Goal: Task Accomplishment & Management: Manage account settings

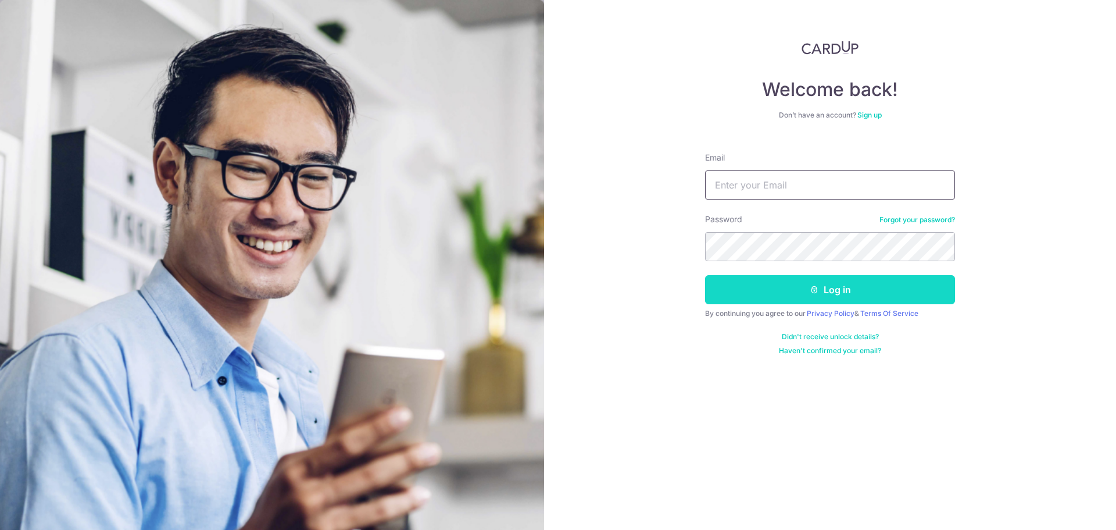
type input "[EMAIL_ADDRESS][DOMAIN_NAME]"
click at [834, 288] on button "Log in" at bounding box center [830, 289] width 250 height 29
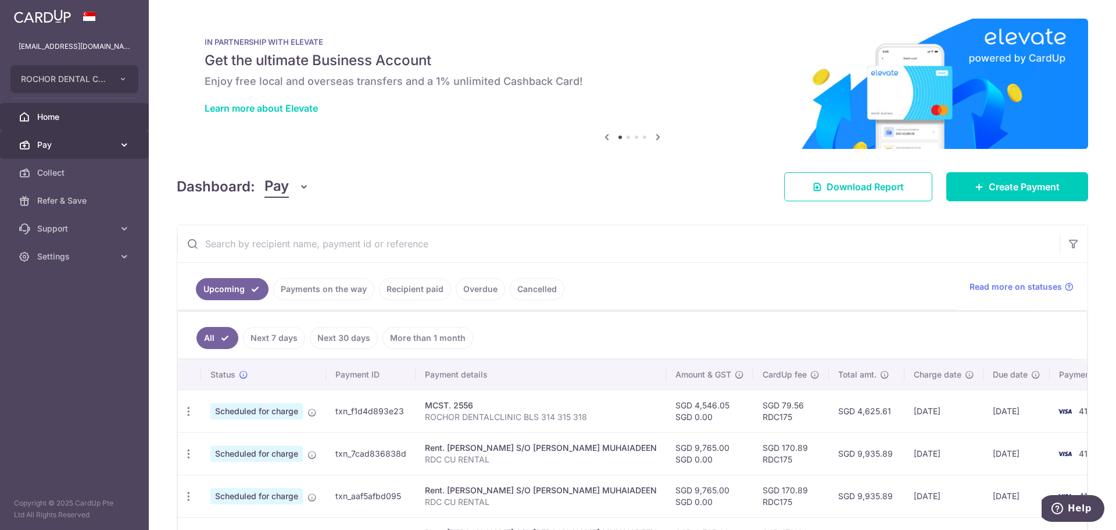
click at [126, 145] on icon at bounding box center [125, 145] width 12 height 12
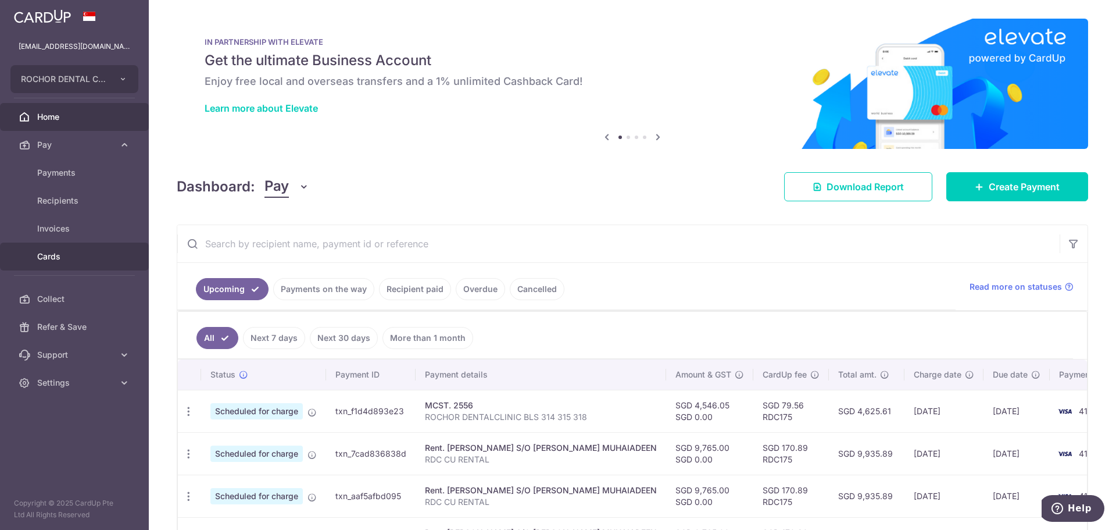
click at [53, 256] on span "Cards" at bounding box center [75, 257] width 77 height 12
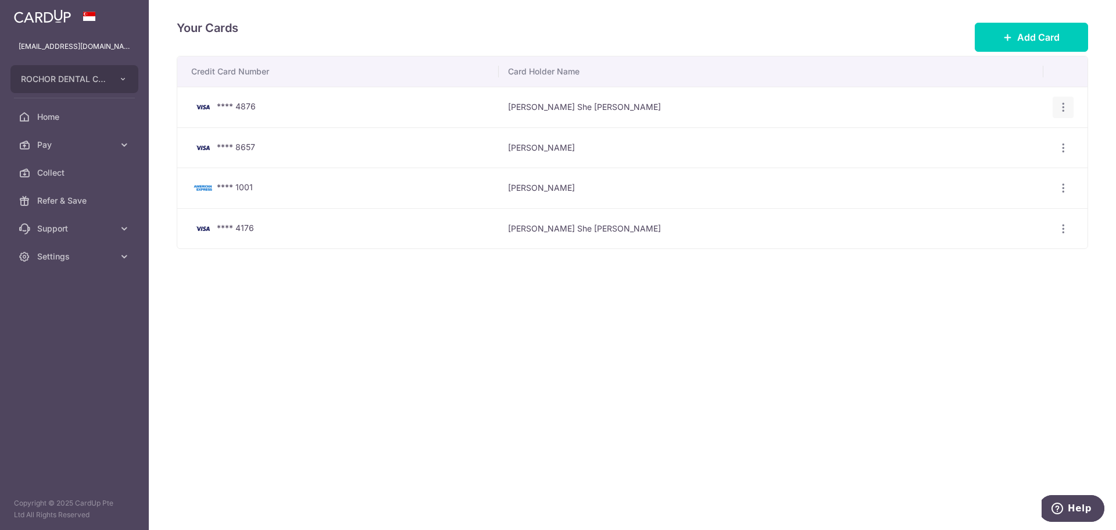
click at [1062, 105] on icon "button" at bounding box center [1063, 107] width 12 height 12
click at [995, 166] on span "Delete" at bounding box center [1024, 167] width 79 height 14
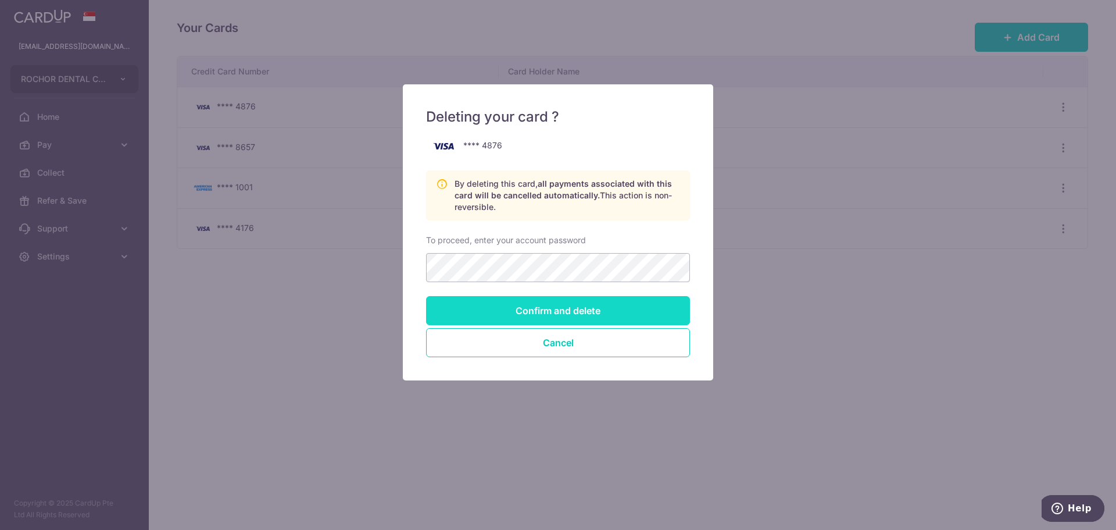
click at [558, 310] on input "Confirm and delete" at bounding box center [558, 310] width 264 height 29
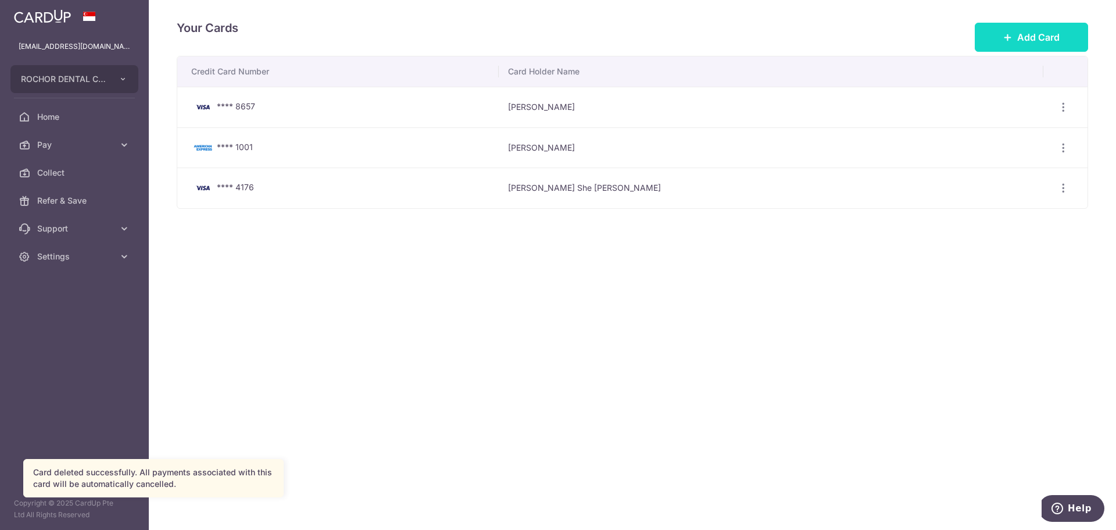
click at [1021, 36] on span "Add Card" at bounding box center [1038, 37] width 42 height 14
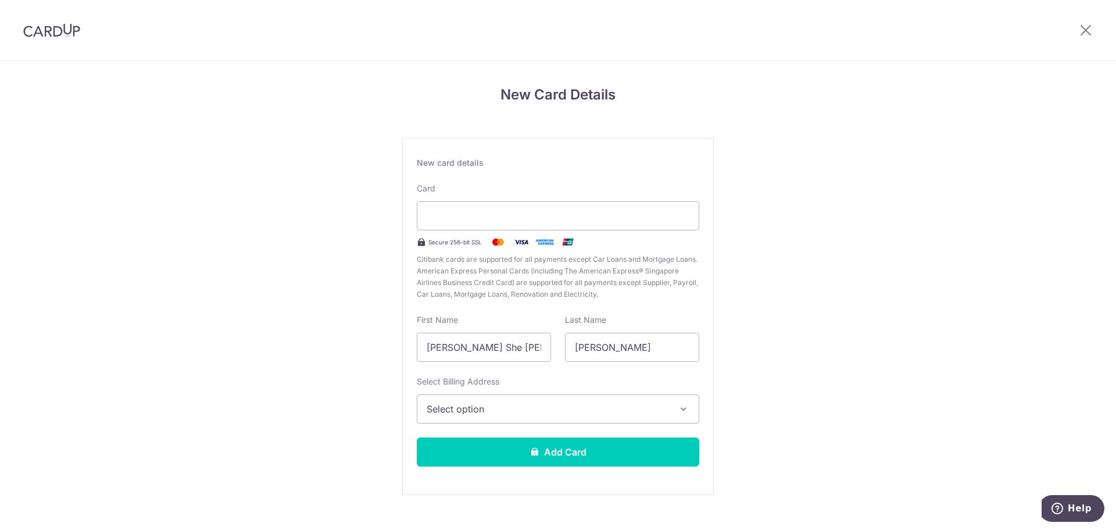
click at [294, 285] on div "New Card Details New card details Card Secure 256-bit SSL Citibank cards are su…" at bounding box center [558, 305] width 1116 height 488
click at [441, 348] on input "Mei She Michelle" at bounding box center [484, 347] width 134 height 29
drag, startPoint x: 462, startPoint y: 347, endPoint x: 380, endPoint y: 345, distance: 82.6
click at [380, 346] on div "New Card Details New card details Card Secure 256-bit SSL Citibank cards are su…" at bounding box center [558, 305] width 1116 height 488
click at [473, 345] on input "Michelle" at bounding box center [484, 347] width 134 height 29
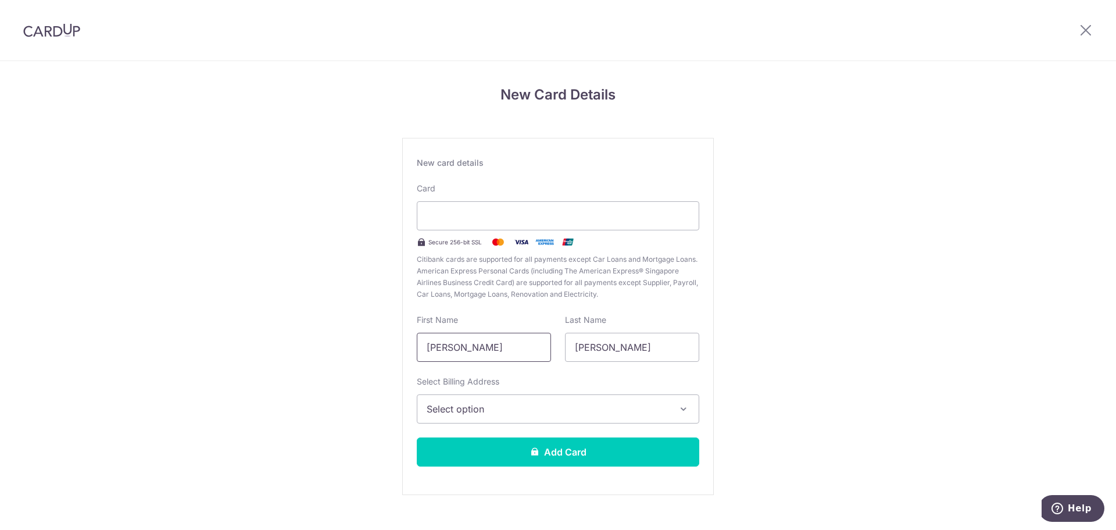
drag, startPoint x: 462, startPoint y: 350, endPoint x: 394, endPoint y: 345, distance: 68.8
click at [394, 345] on div "New Card Details New card details Card Secure 256-bit SSL Citibank cards are su…" at bounding box center [558, 305] width 1116 height 488
type input "MICHELLE MEI"
drag, startPoint x: 574, startPoint y: 346, endPoint x: 615, endPoint y: 341, distance: 41.6
click at [617, 345] on input "Chong" at bounding box center [632, 347] width 134 height 29
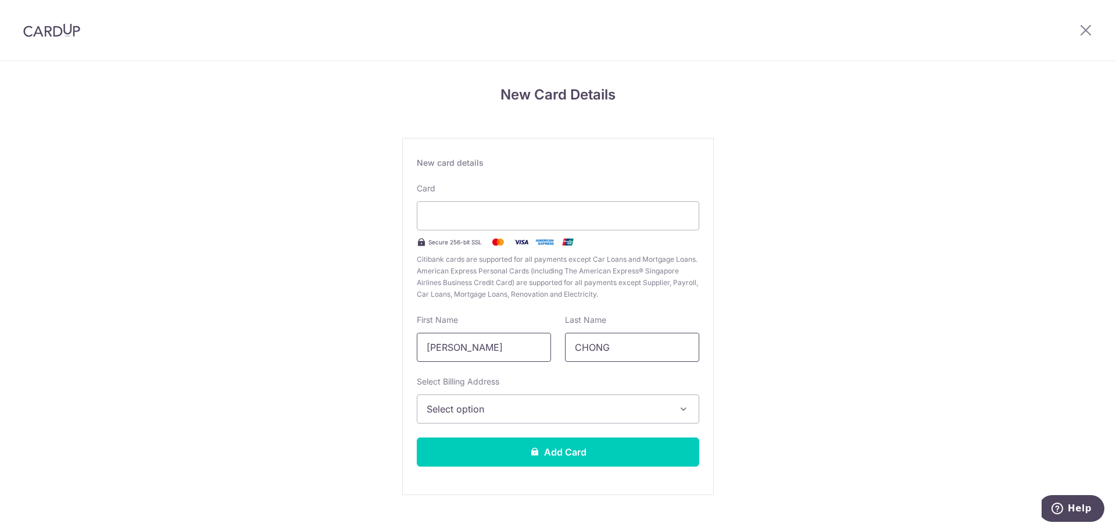
type input "CHONG"
drag, startPoint x: 482, startPoint y: 345, endPoint x: 491, endPoint y: 345, distance: 8.7
click at [491, 345] on input "MICHELLE MEI" at bounding box center [484, 347] width 134 height 29
type input "MICHELLE M S"
click at [441, 406] on span "Select option" at bounding box center [548, 409] width 242 height 14
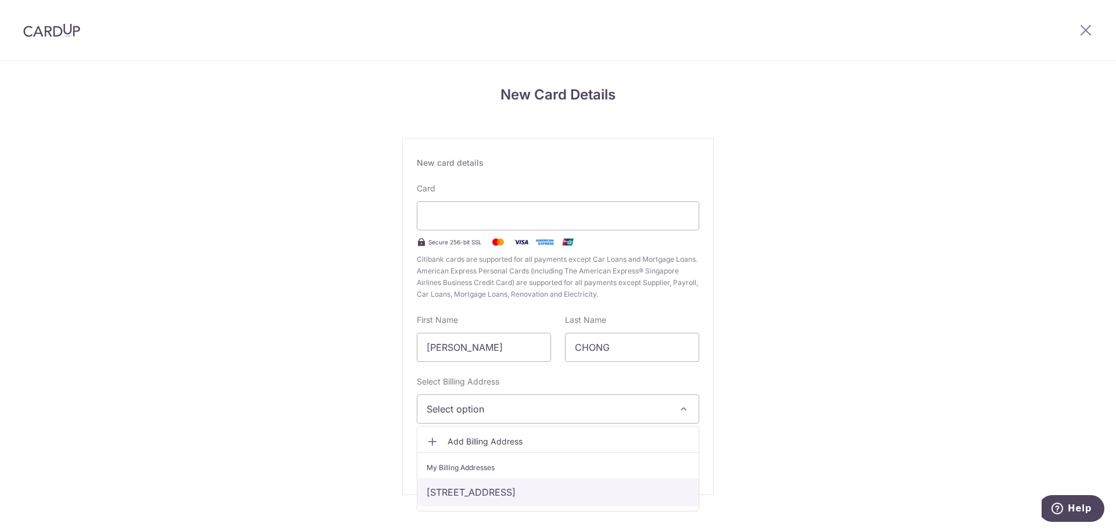
drag, startPoint x: 509, startPoint y: 487, endPoint x: 517, endPoint y: 485, distance: 8.3
click at [509, 487] on link "2 CAIRNHILL CIRCLE, #14-05 CAIRNHILL CREST, Singapore, SINGAPORE, Singapore-229…" at bounding box center [557, 492] width 281 height 28
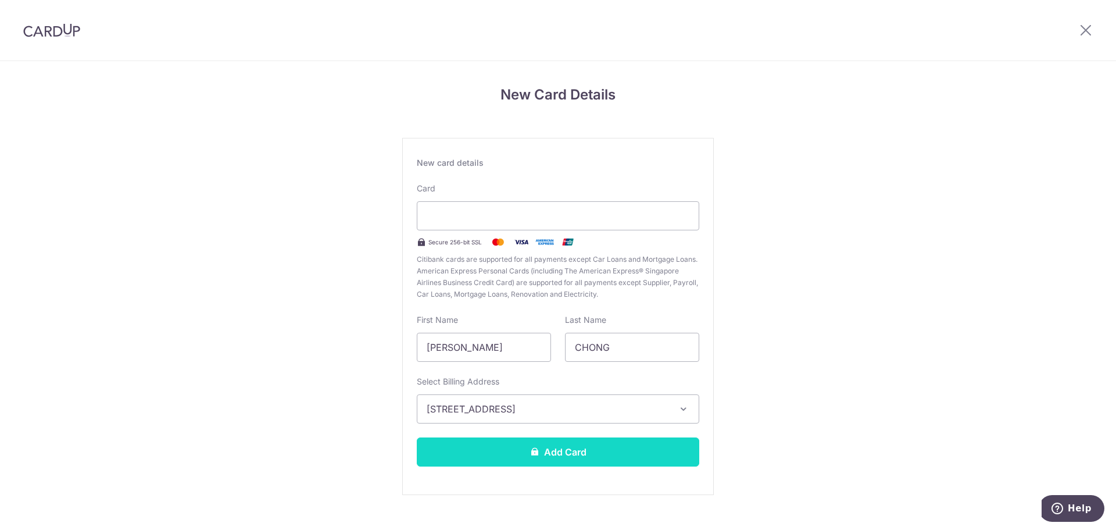
click at [575, 447] on button "Add Card" at bounding box center [558, 451] width 283 height 29
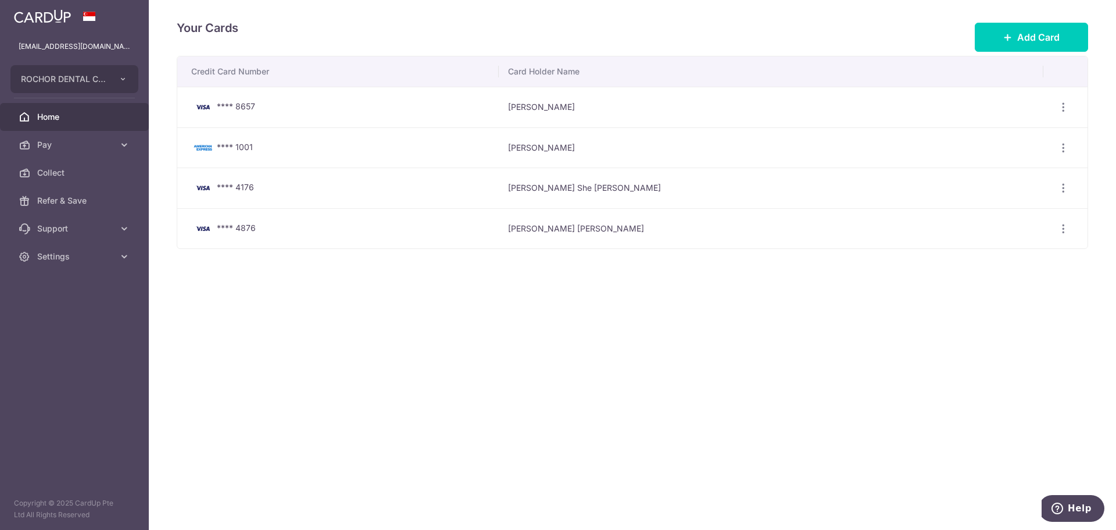
click at [65, 126] on link "Home" at bounding box center [74, 117] width 149 height 28
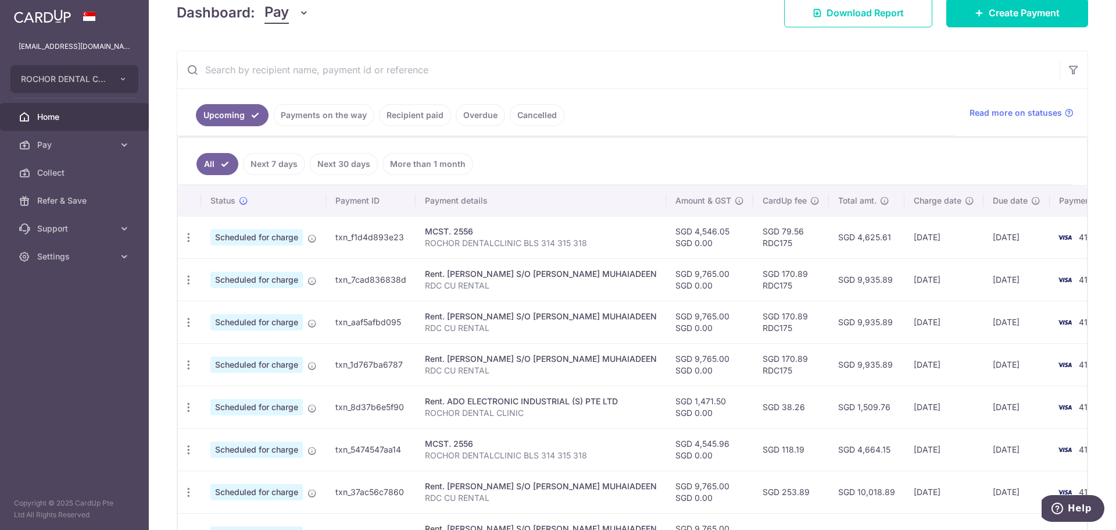
scroll to position [174, 0]
click at [190, 239] on icon "button" at bounding box center [189, 237] width 12 height 12
click at [226, 269] on span "Update payment" at bounding box center [250, 269] width 79 height 14
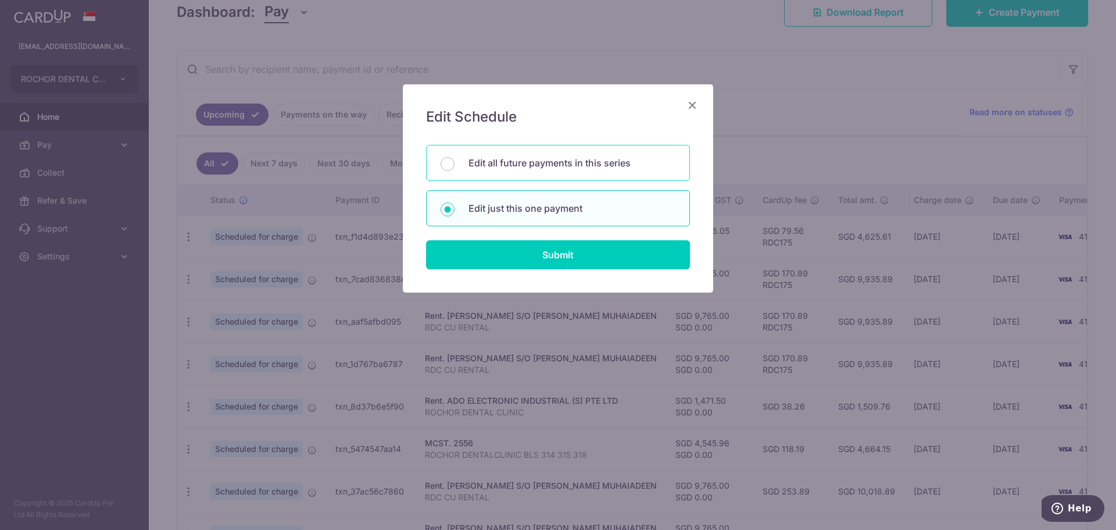
click at [514, 164] on p "Edit all future payments in this series" at bounding box center [572, 163] width 207 height 14
click at [455, 164] on input "Edit all future payments in this series" at bounding box center [448, 164] width 14 height 14
radio input "true"
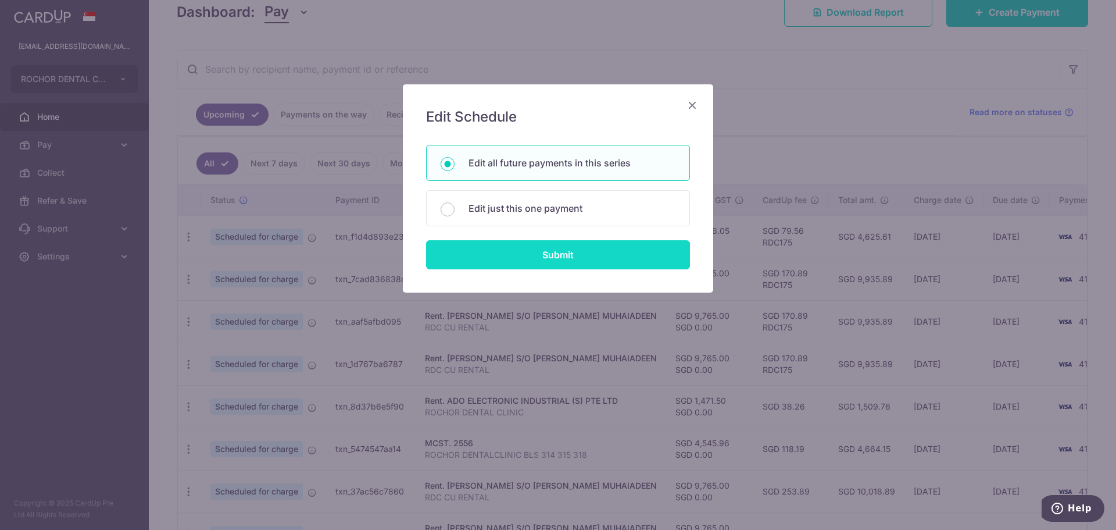
click at [545, 256] on input "Submit" at bounding box center [558, 254] width 264 height 29
radio input "true"
type input "4,546.05"
type input "0.00"
type input "ROCHOR DENTALCLINIC BLS 314 315 318"
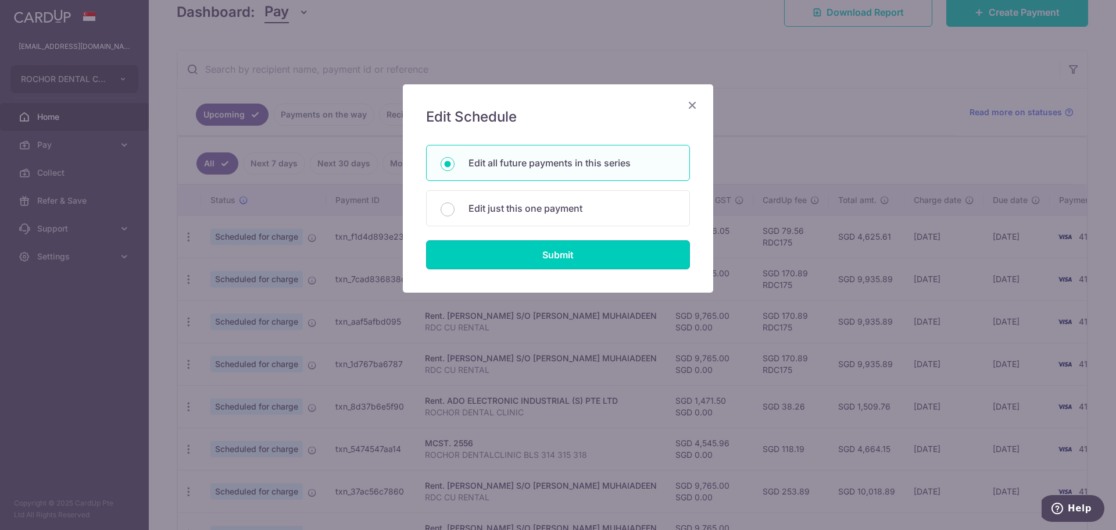
type input "RDC CU MCST 255"
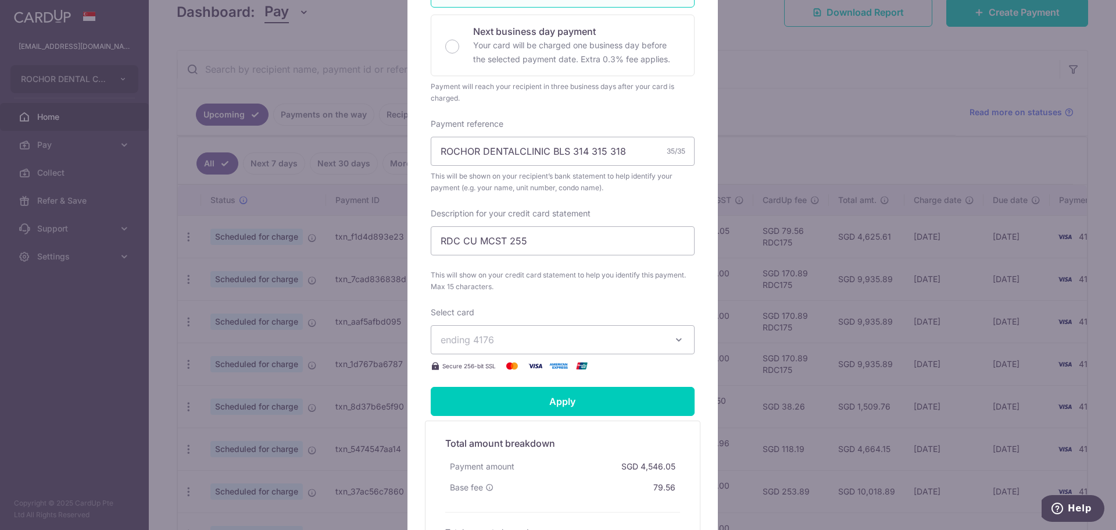
scroll to position [349, 0]
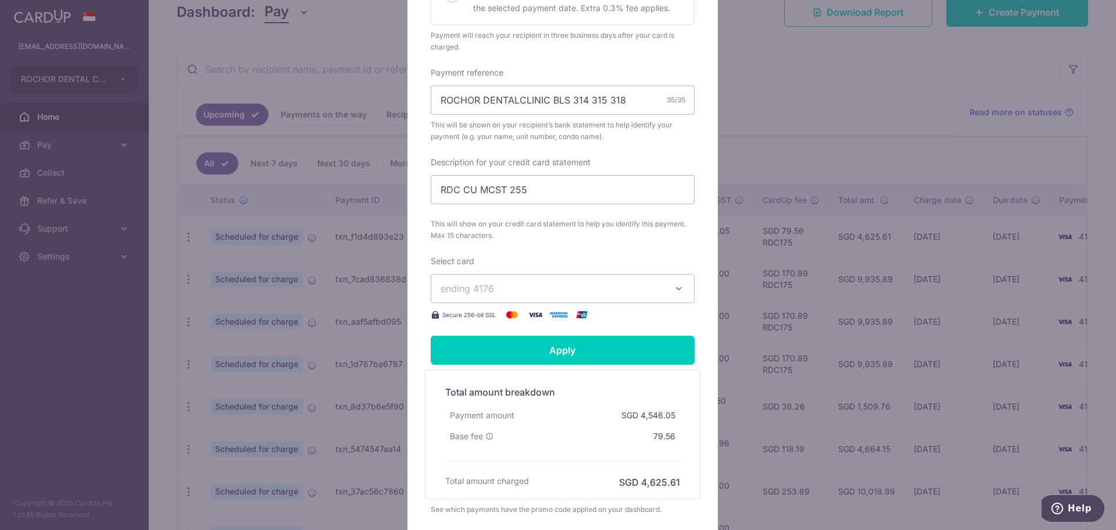
click at [674, 287] on icon "button" at bounding box center [679, 289] width 12 height 12
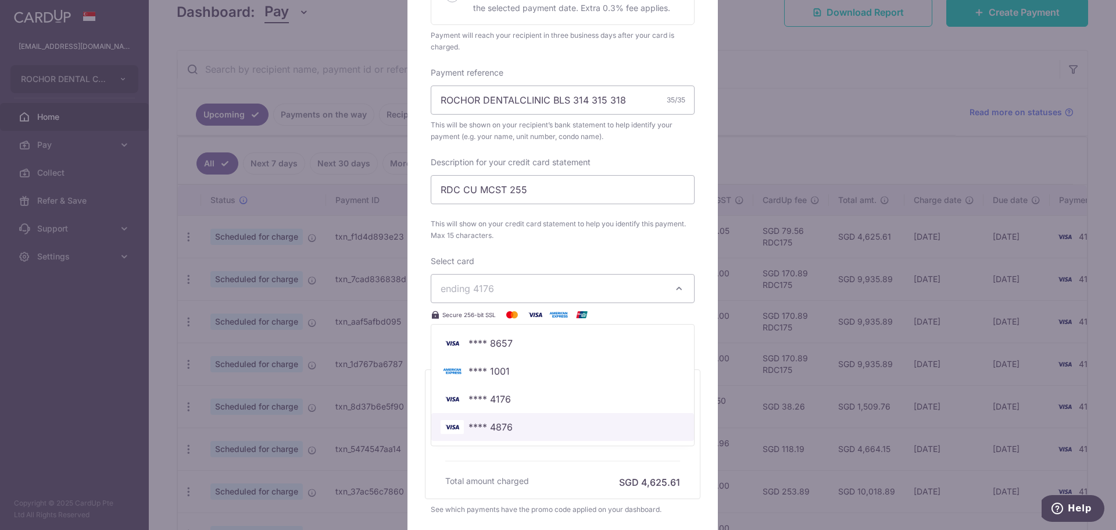
click at [510, 423] on span "**** 4876" at bounding box center [563, 427] width 244 height 14
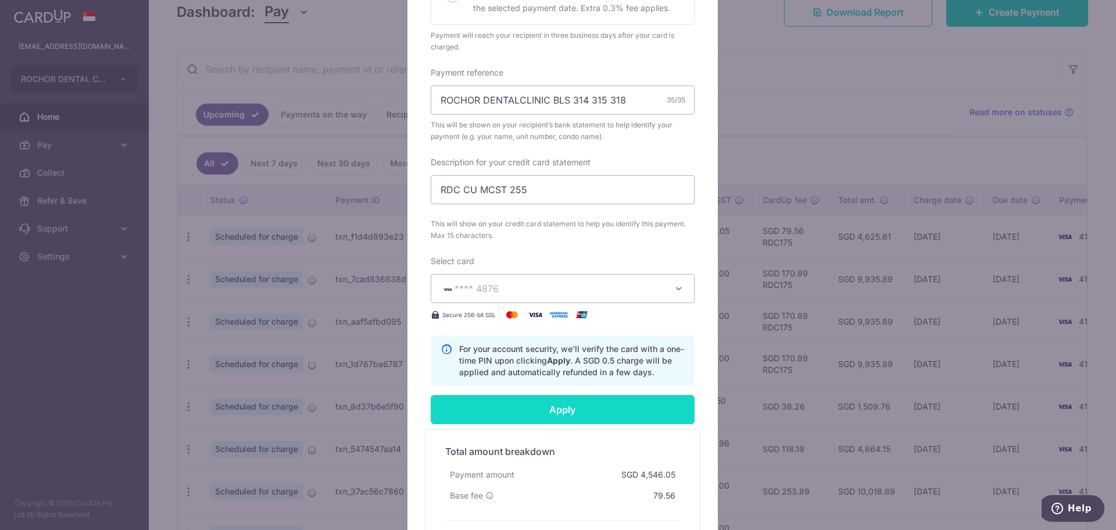
click at [557, 408] on input "Apply" at bounding box center [563, 409] width 264 height 29
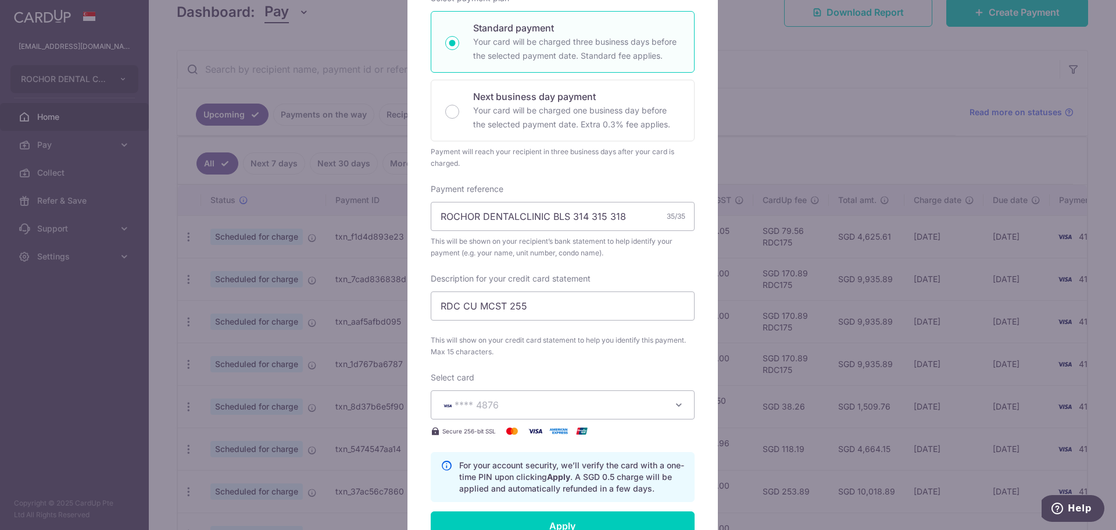
scroll to position [58, 0]
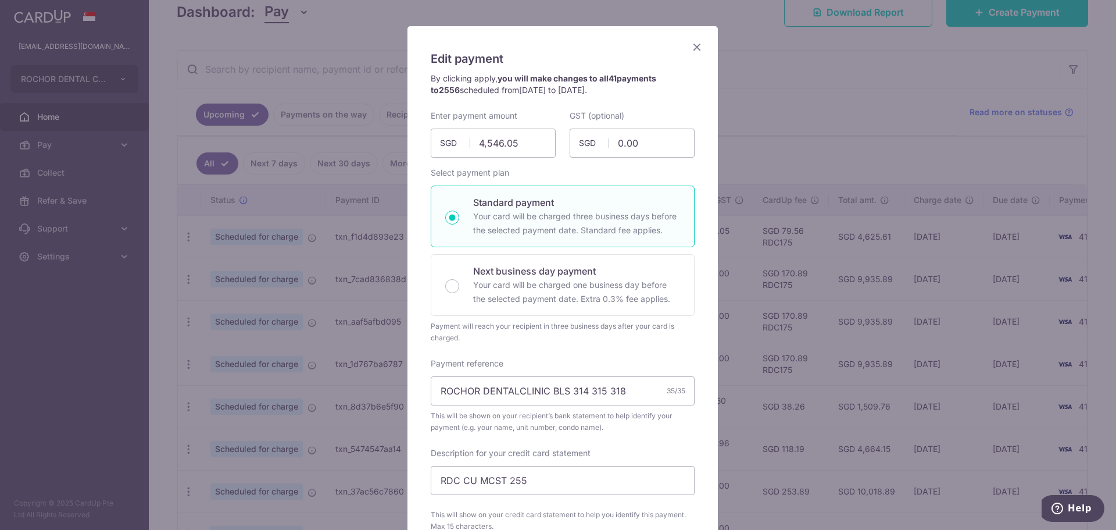
click at [691, 46] on icon "Close" at bounding box center [697, 47] width 14 height 15
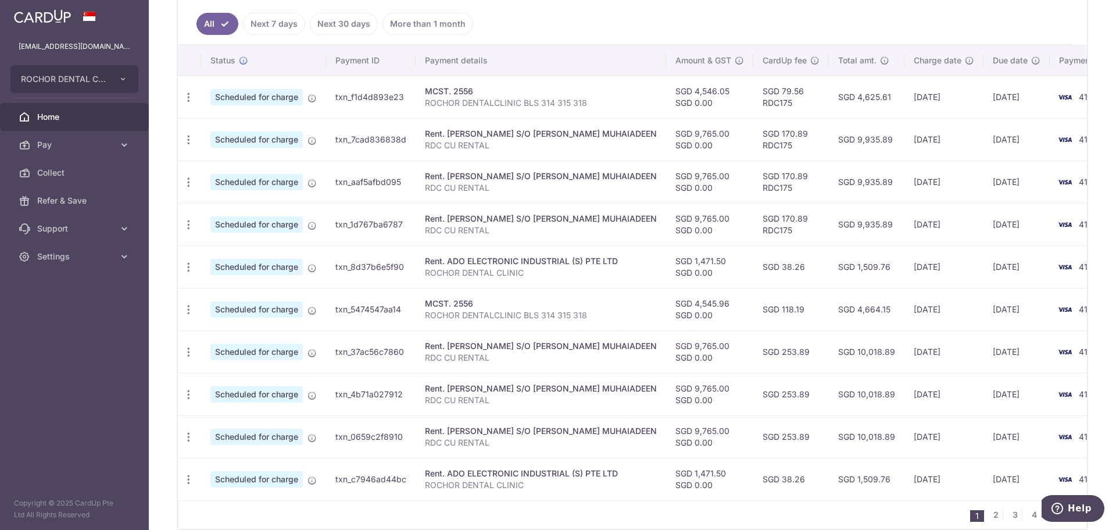
scroll to position [259, 0]
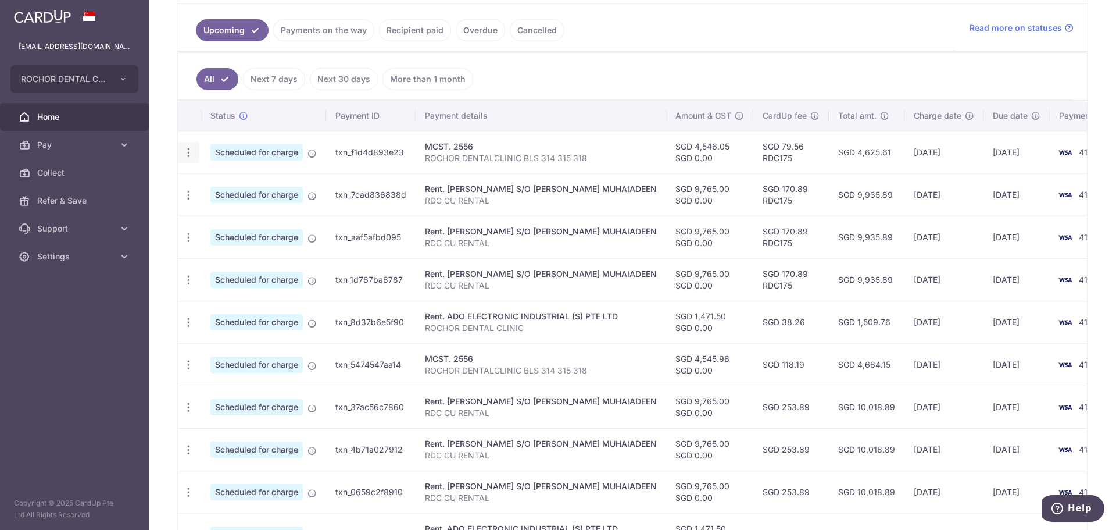
click at [186, 151] on icon "button" at bounding box center [189, 152] width 12 height 12
click at [232, 186] on span "Update payment" at bounding box center [250, 184] width 79 height 14
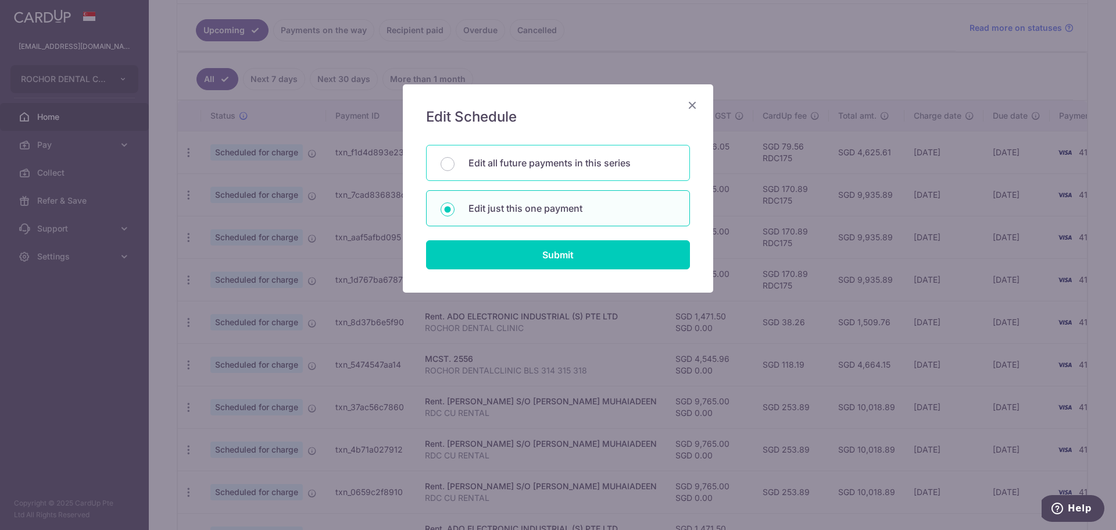
click at [553, 166] on p "Edit all future payments in this series" at bounding box center [572, 163] width 207 height 14
click at [455, 166] on input "Edit all future payments in this series" at bounding box center [448, 164] width 14 height 14
radio input "true"
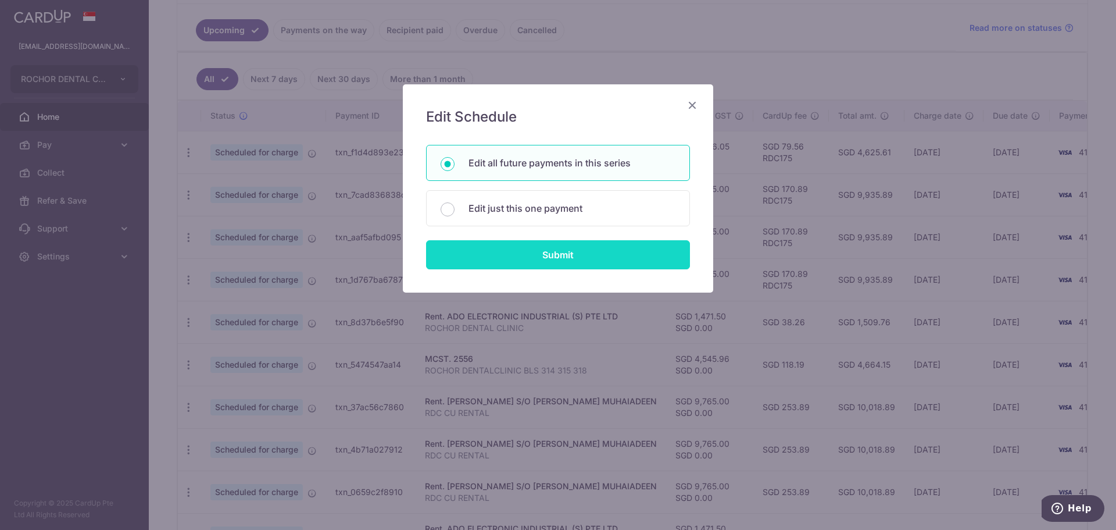
click at [557, 252] on input "Submit" at bounding box center [558, 254] width 264 height 29
radio input "true"
type input "4,546.05"
type input "0.00"
type input "ROCHOR DENTALCLINIC BLS 314 315 318"
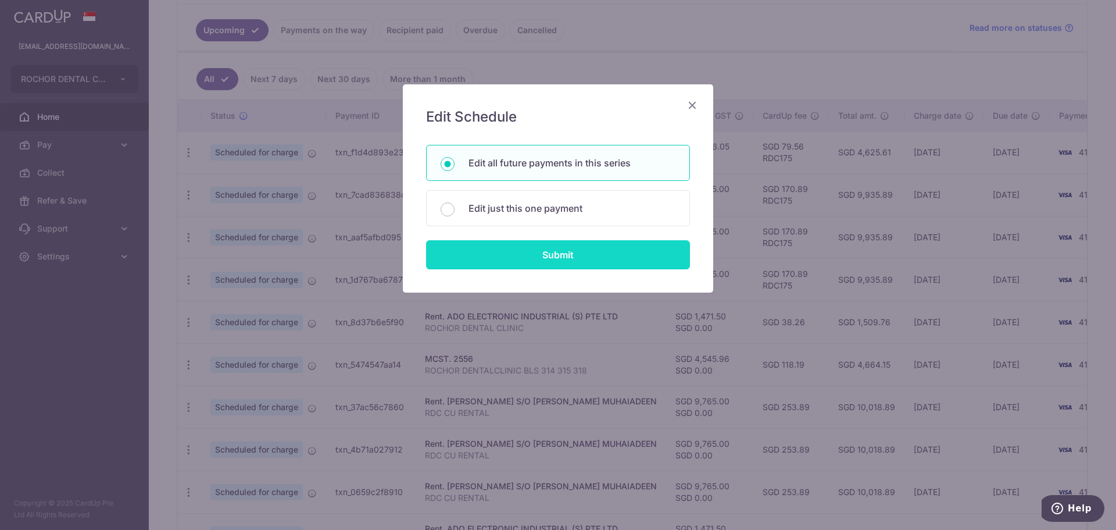
type input "RDC CU MCST 255"
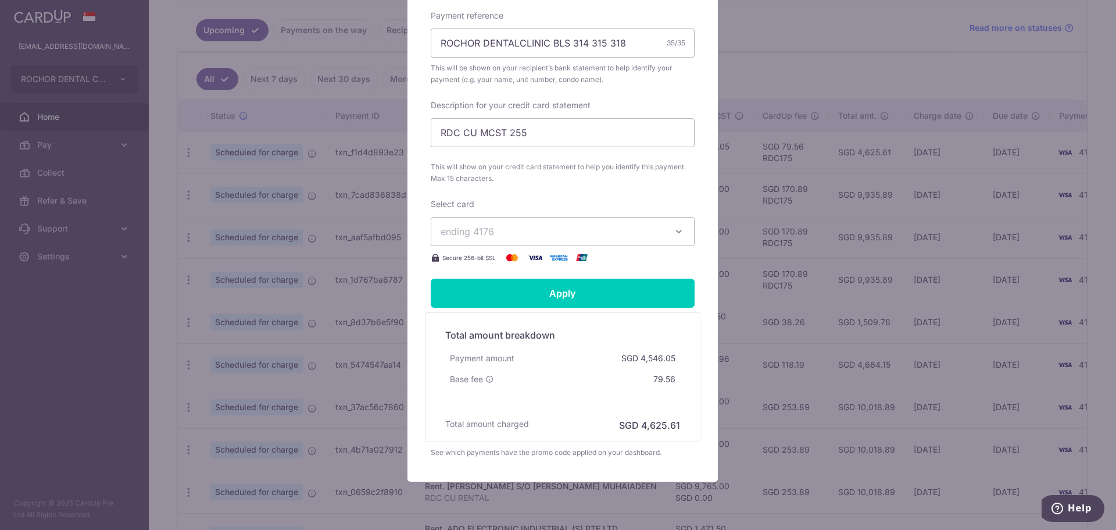
scroll to position [407, 0]
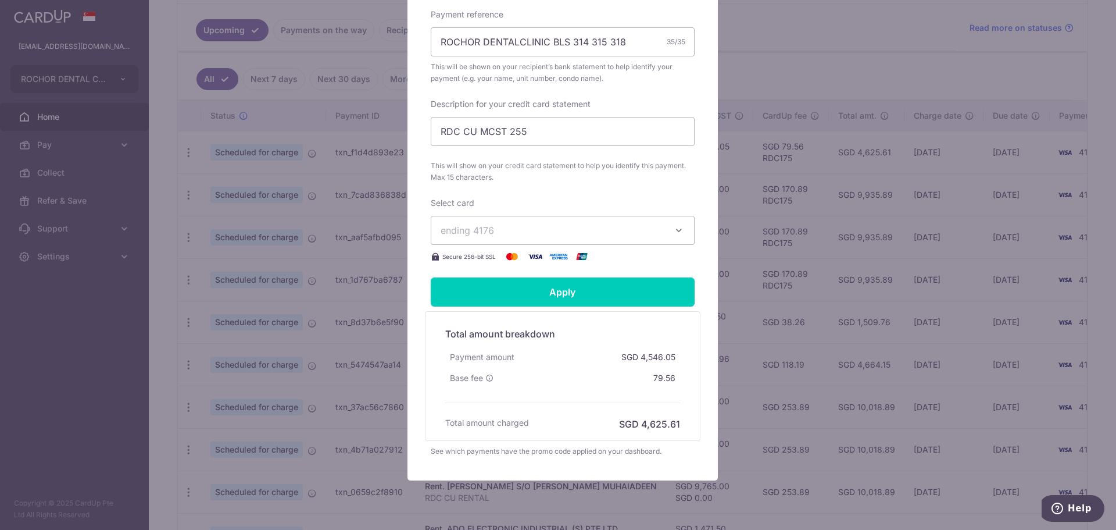
click at [673, 227] on icon "button" at bounding box center [679, 230] width 12 height 12
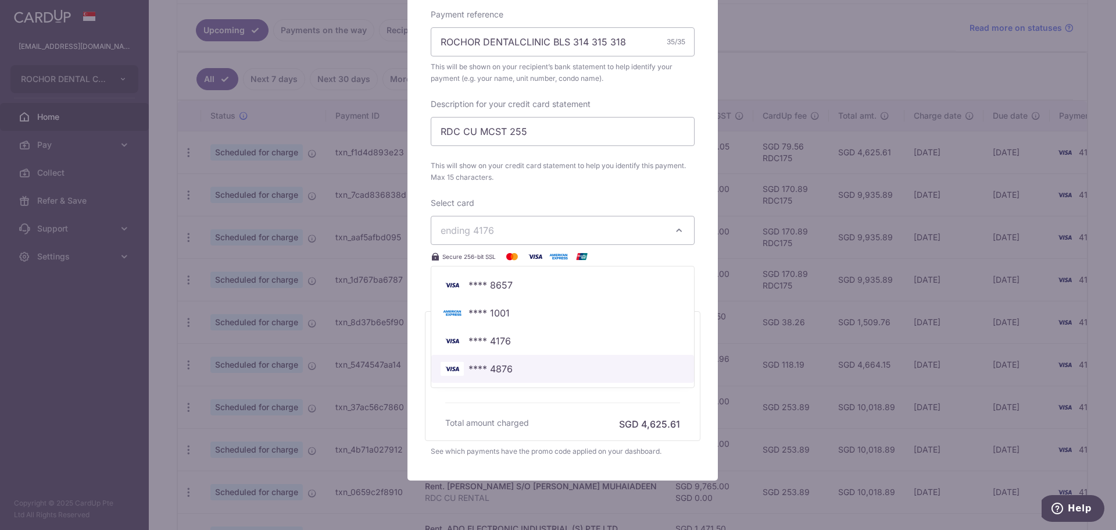
click at [504, 365] on span "**** 4876" at bounding box center [491, 369] width 44 height 14
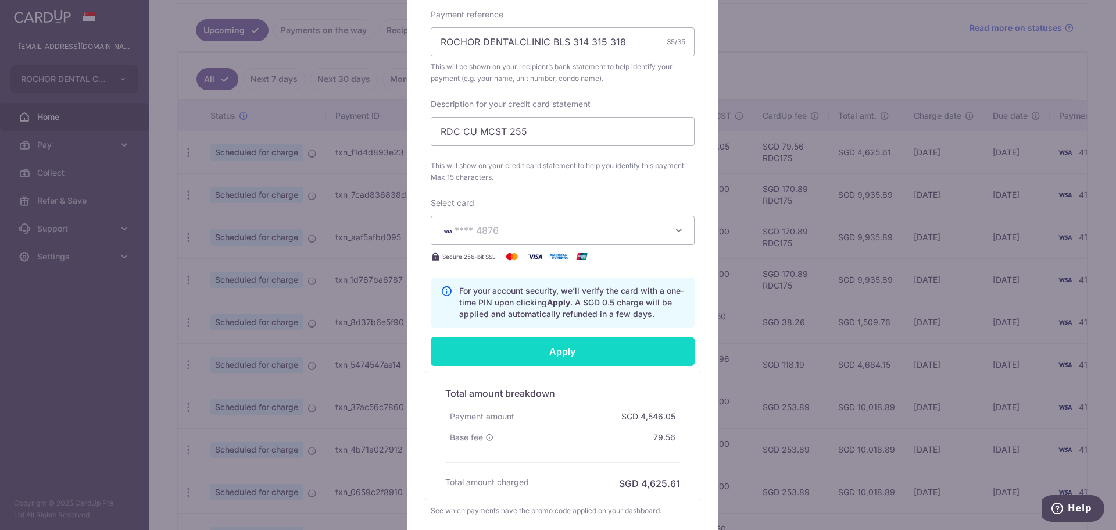
click at [548, 351] on input "Apply" at bounding box center [563, 351] width 264 height 29
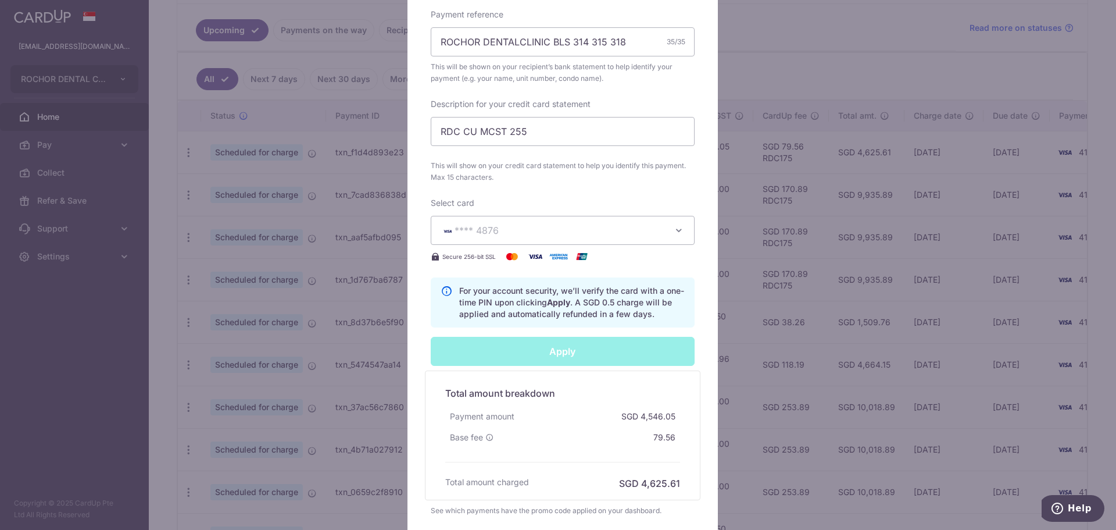
type input "Successfully Applied"
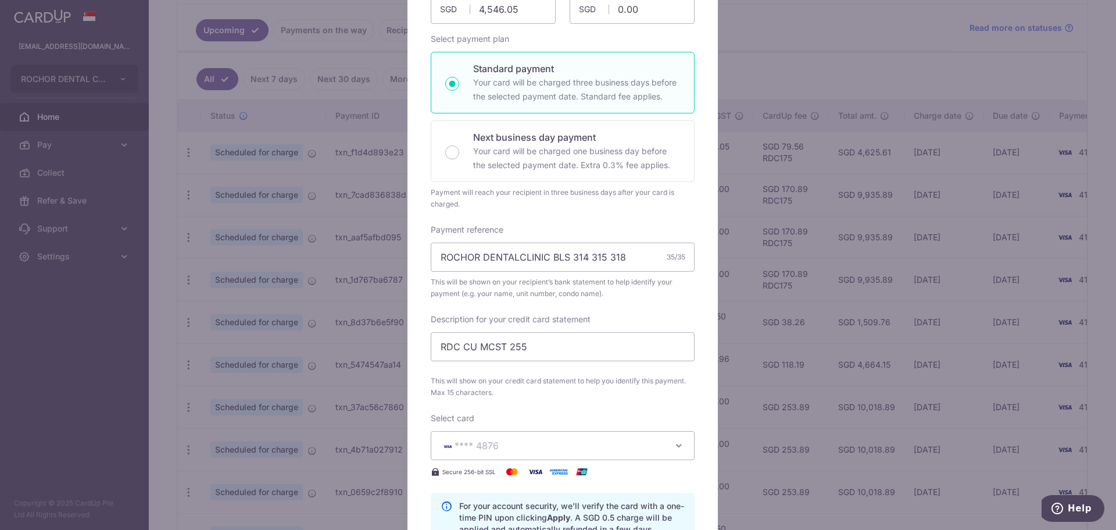
scroll to position [0, 0]
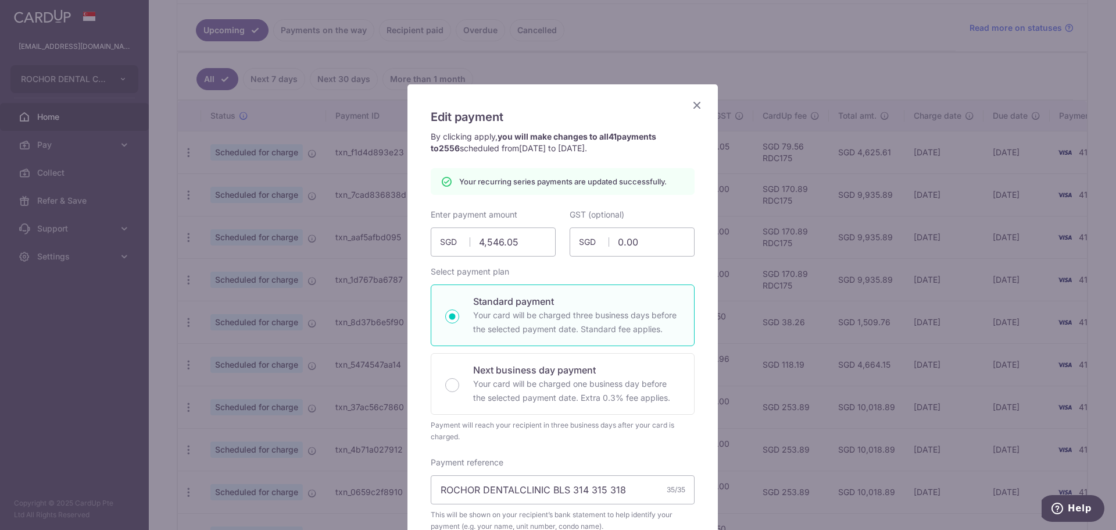
click at [692, 105] on icon "Close" at bounding box center [697, 105] width 14 height 15
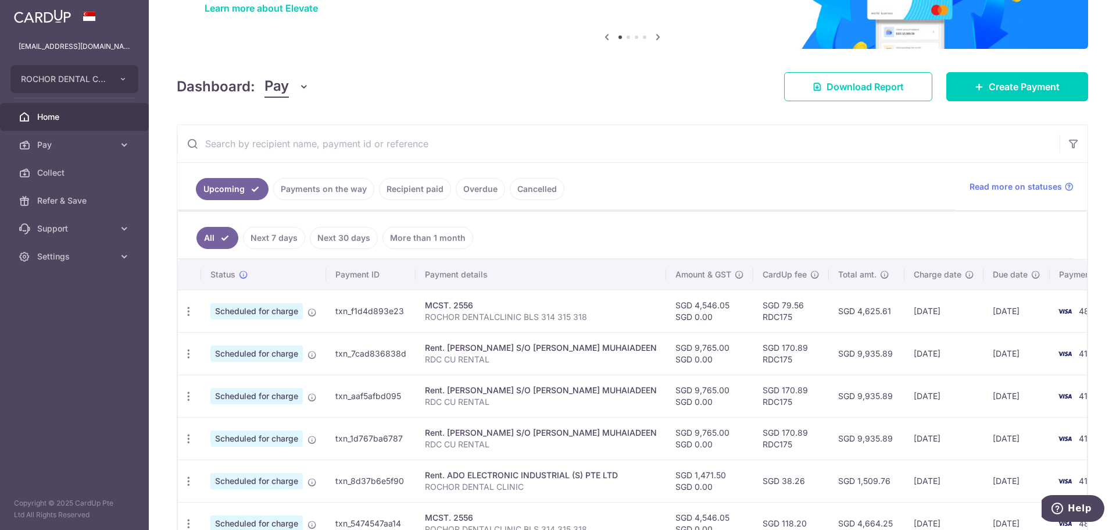
scroll to position [233, 0]
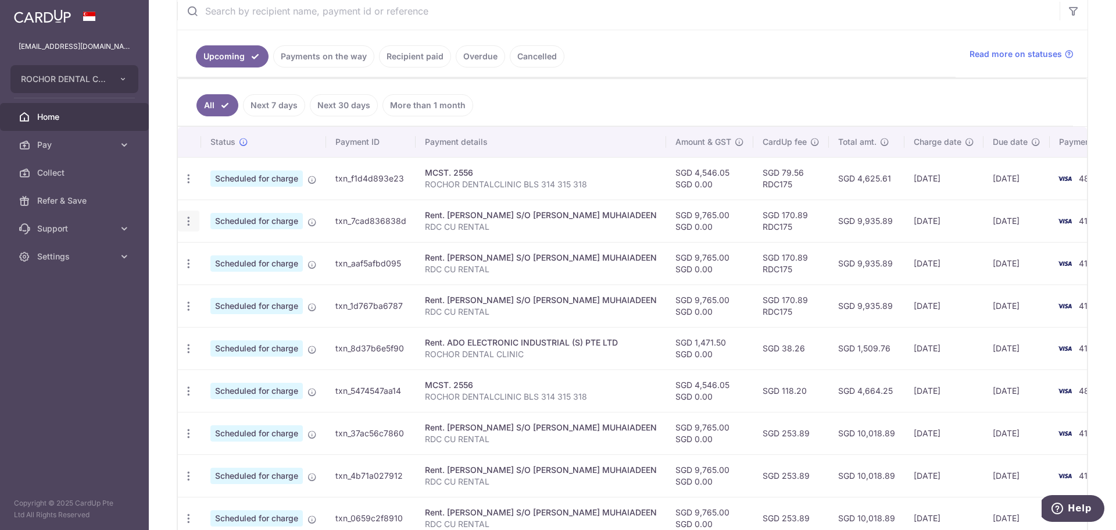
click at [189, 220] on icon "button" at bounding box center [189, 221] width 12 height 12
click at [240, 253] on span "Update payment" at bounding box center [250, 253] width 79 height 14
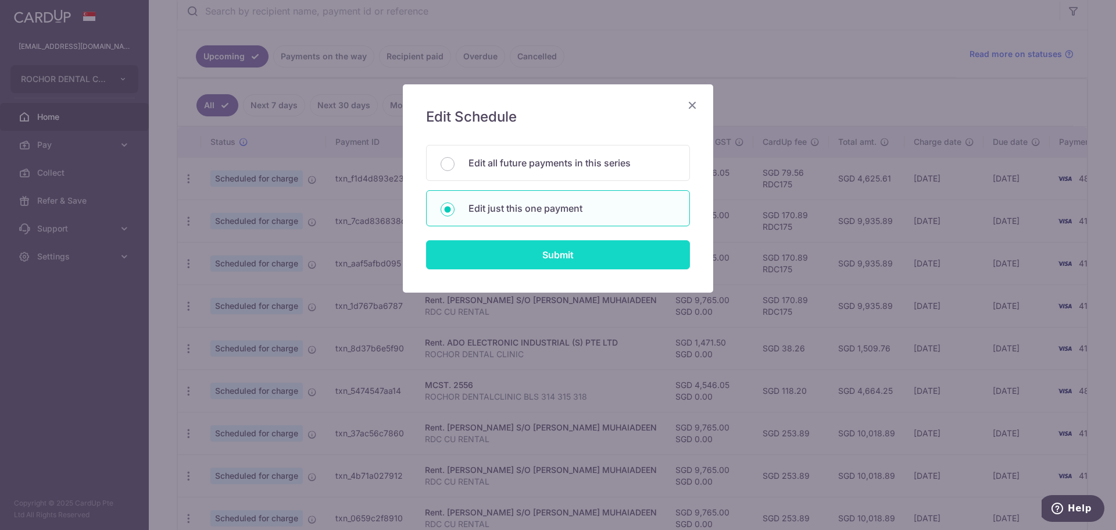
click at [534, 255] on input "Submit" at bounding box center [558, 254] width 264 height 29
radio input "true"
type input "9,765.00"
type input "0.00"
type input "[DATE]"
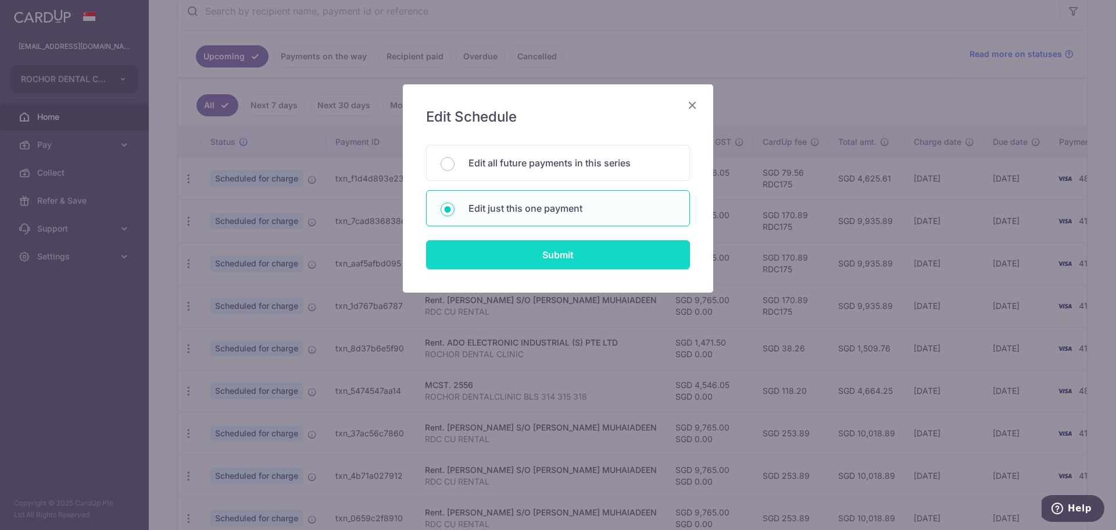
type input "RDC CU RENTAL"
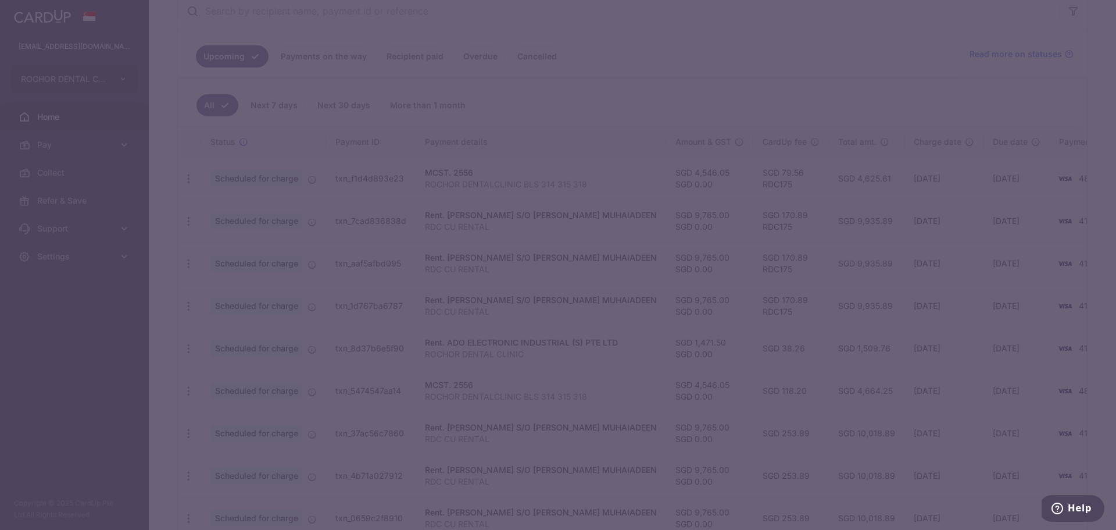
type input "RDC175"
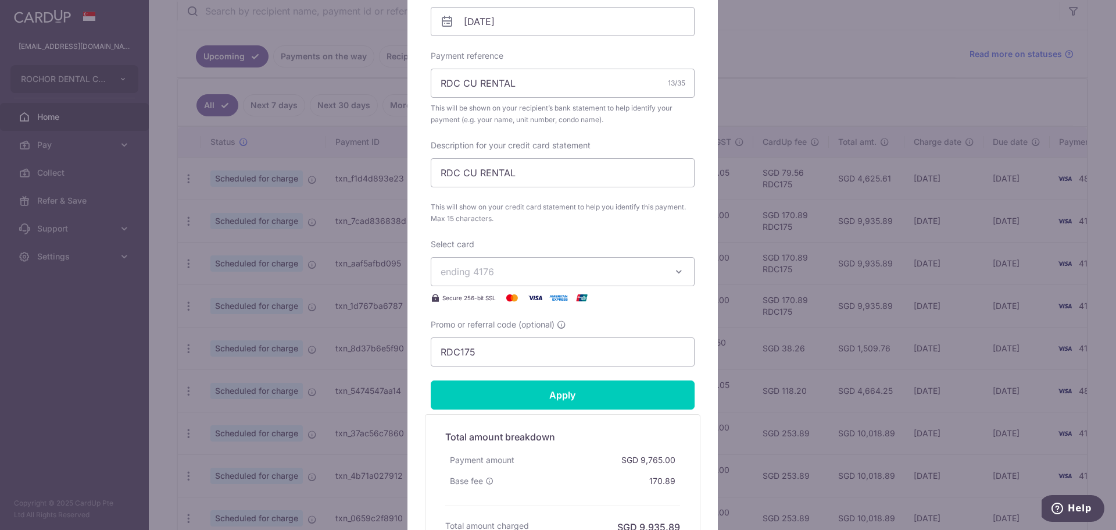
scroll to position [407, 0]
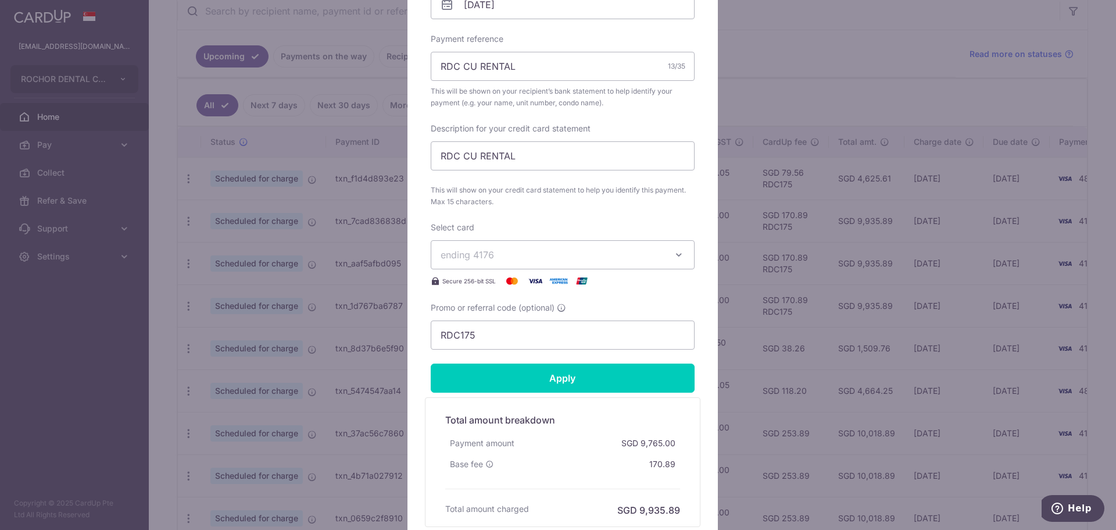
click at [674, 254] on icon "button" at bounding box center [679, 255] width 12 height 12
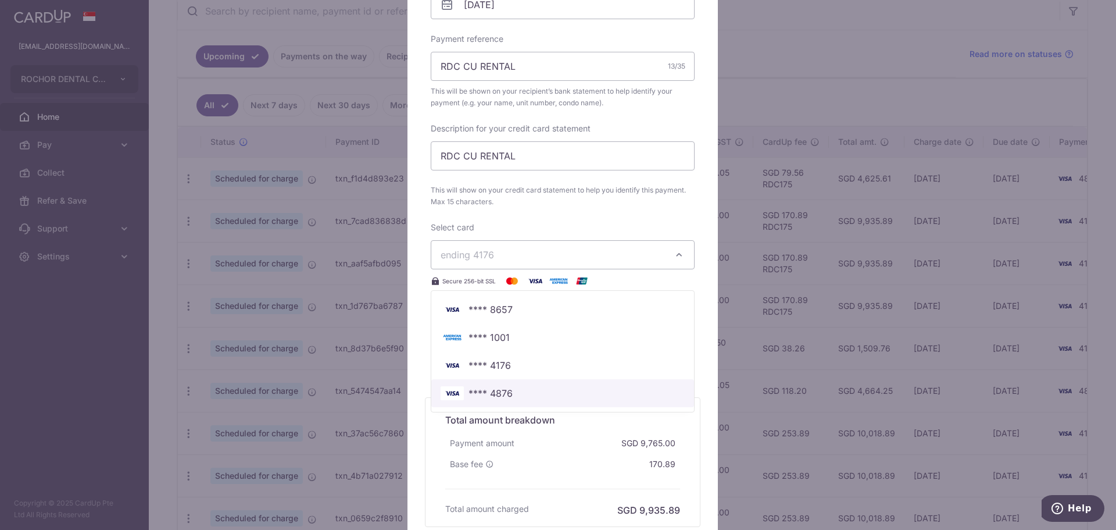
drag, startPoint x: 504, startPoint y: 389, endPoint x: 512, endPoint y: 389, distance: 8.1
click at [505, 389] on span "**** 4876" at bounding box center [491, 393] width 44 height 14
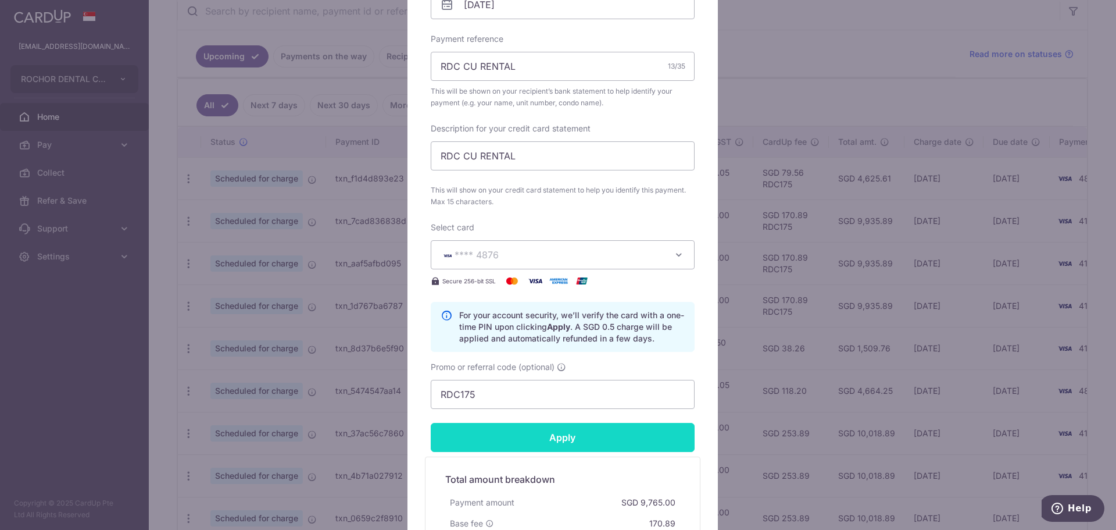
click at [549, 438] on input "Apply" at bounding box center [563, 437] width 264 height 29
type input "Successfully Applied"
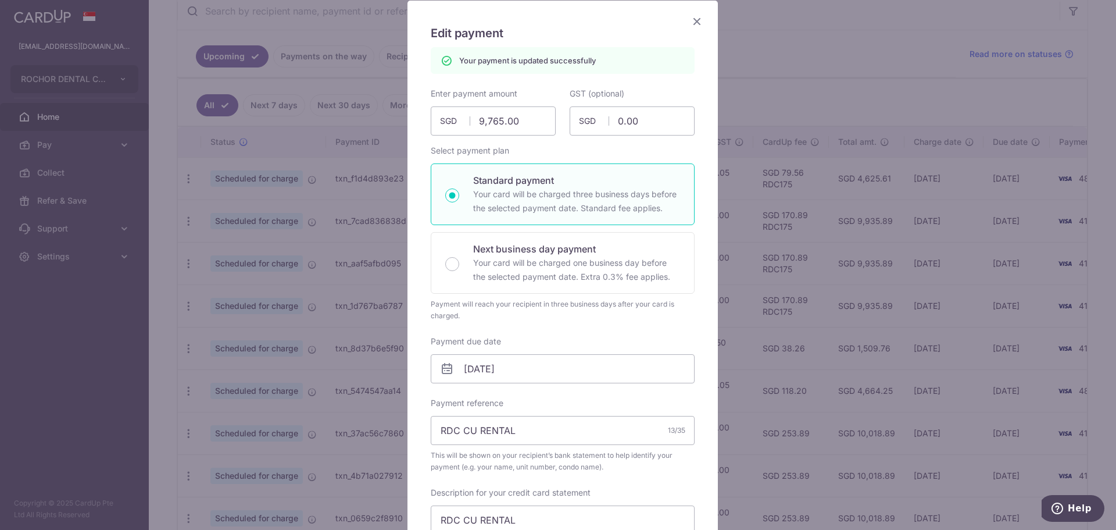
scroll to position [0, 0]
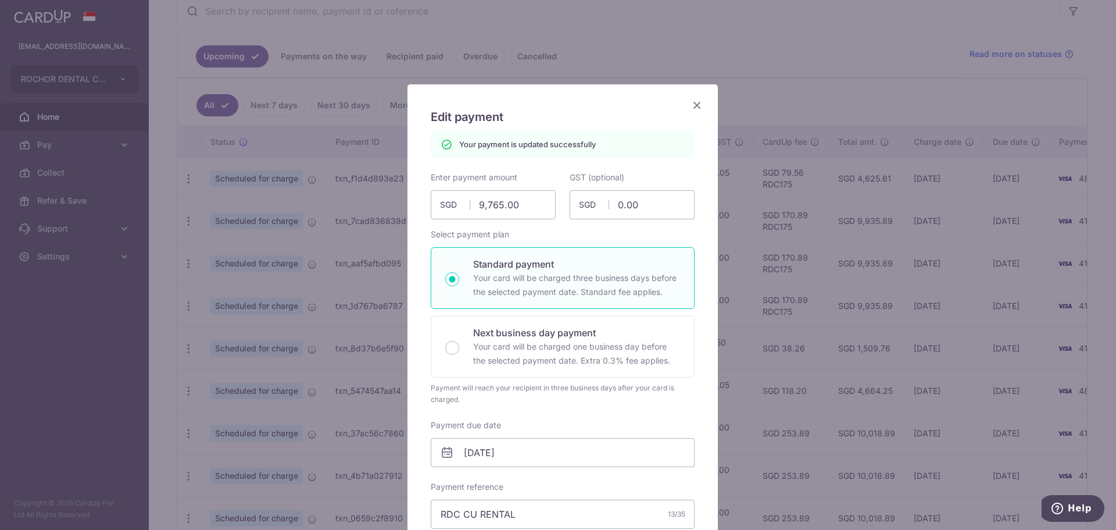
click at [694, 101] on icon "Close" at bounding box center [697, 105] width 14 height 15
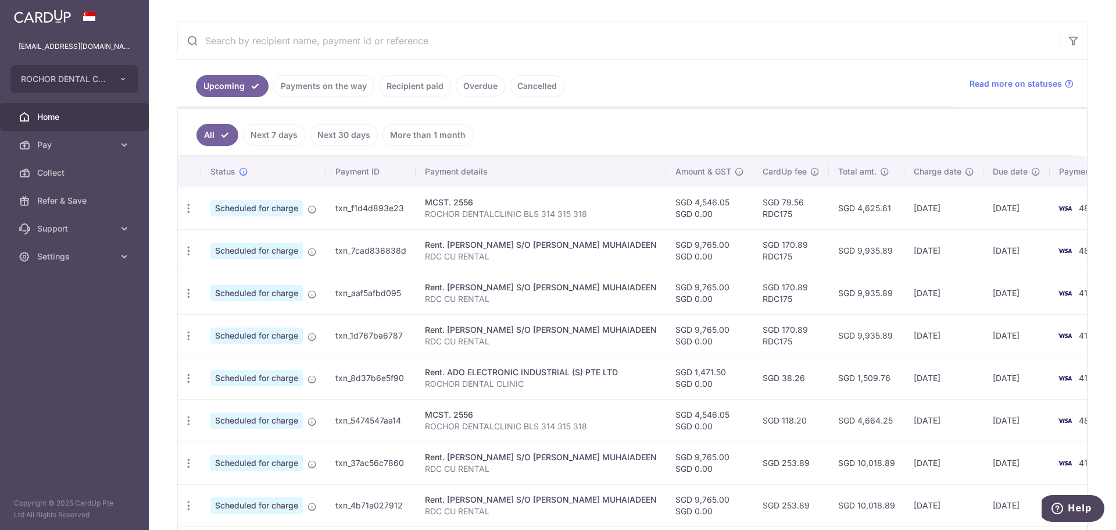
scroll to position [233, 0]
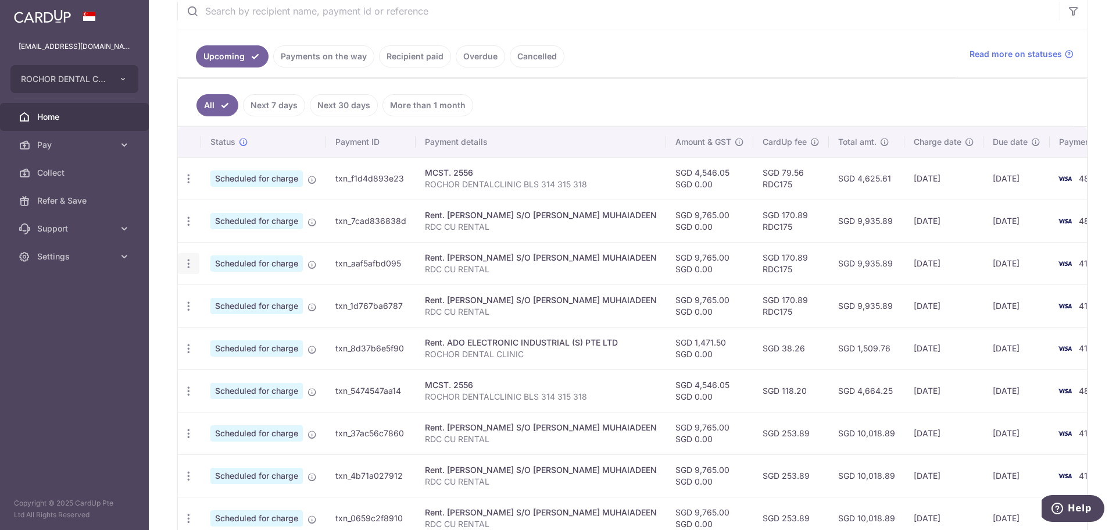
click at [188, 263] on icon "button" at bounding box center [189, 264] width 12 height 12
click at [226, 293] on span "Update payment" at bounding box center [250, 295] width 79 height 14
radio input "true"
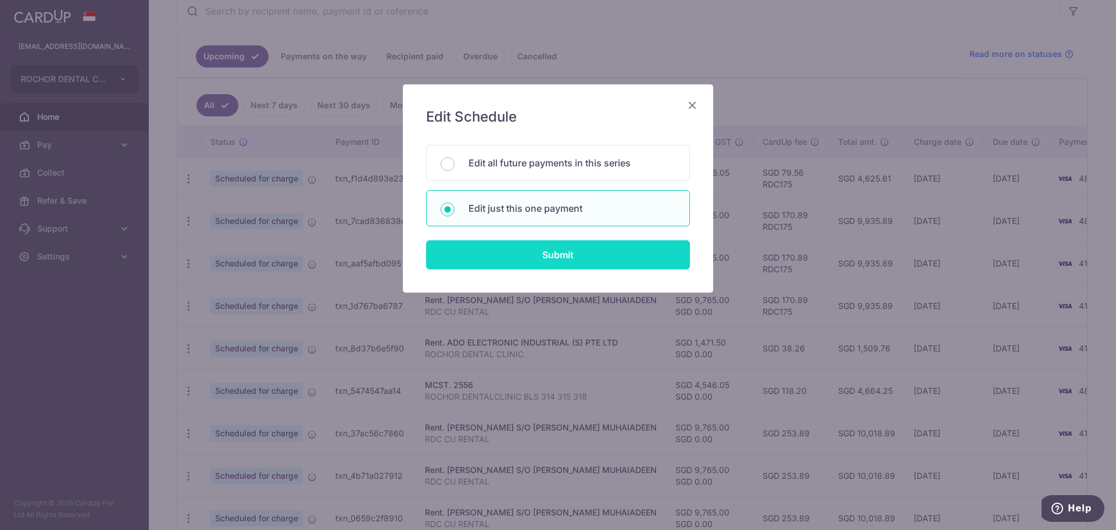
click at [543, 254] on input "Submit" at bounding box center [558, 254] width 264 height 29
radio input "true"
type input "9,765.00"
type input "0.00"
type input "[DATE]"
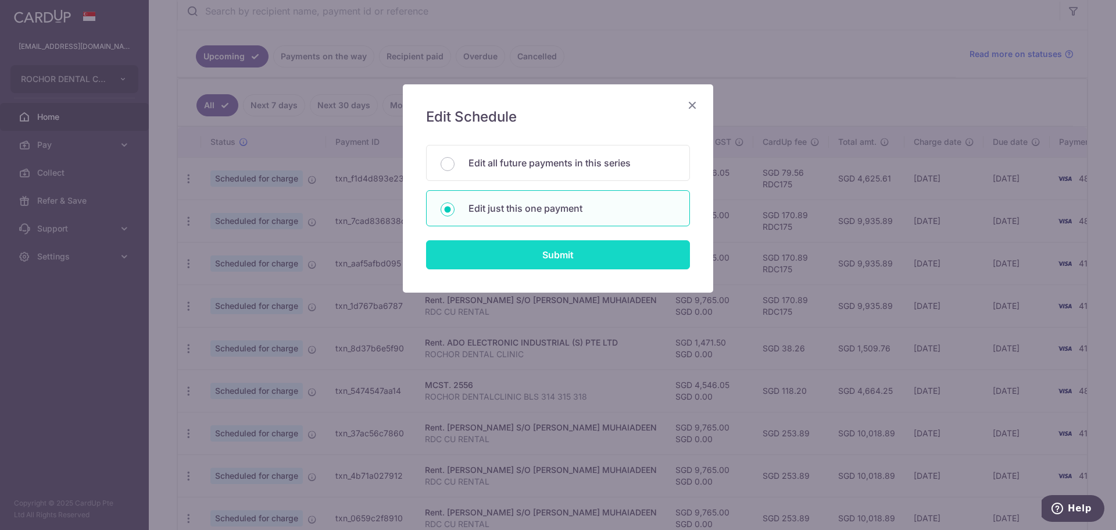
type input "RDC CU RENTAL"
type input "RDC175"
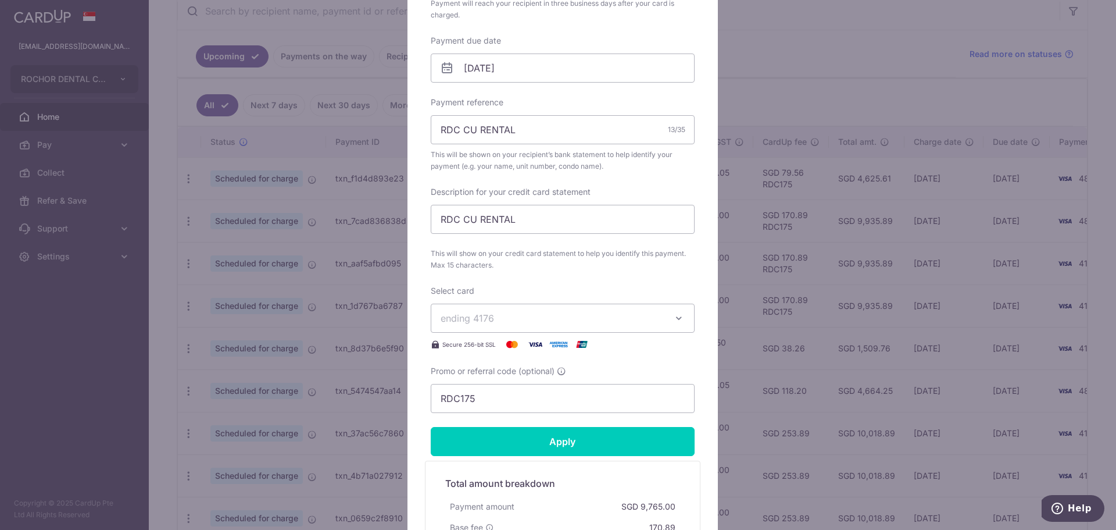
scroll to position [349, 0]
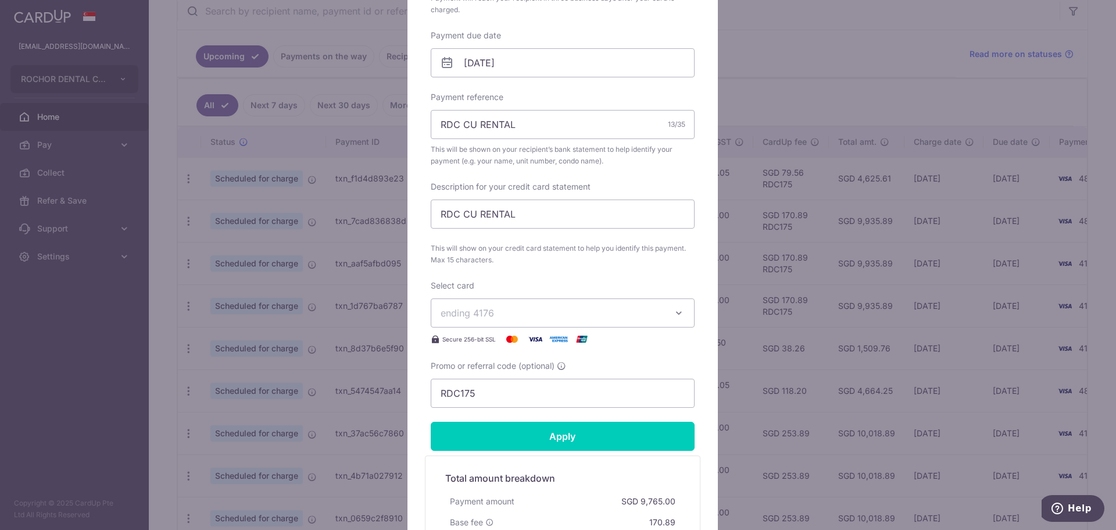
click at [673, 314] on icon "button" at bounding box center [679, 313] width 12 height 12
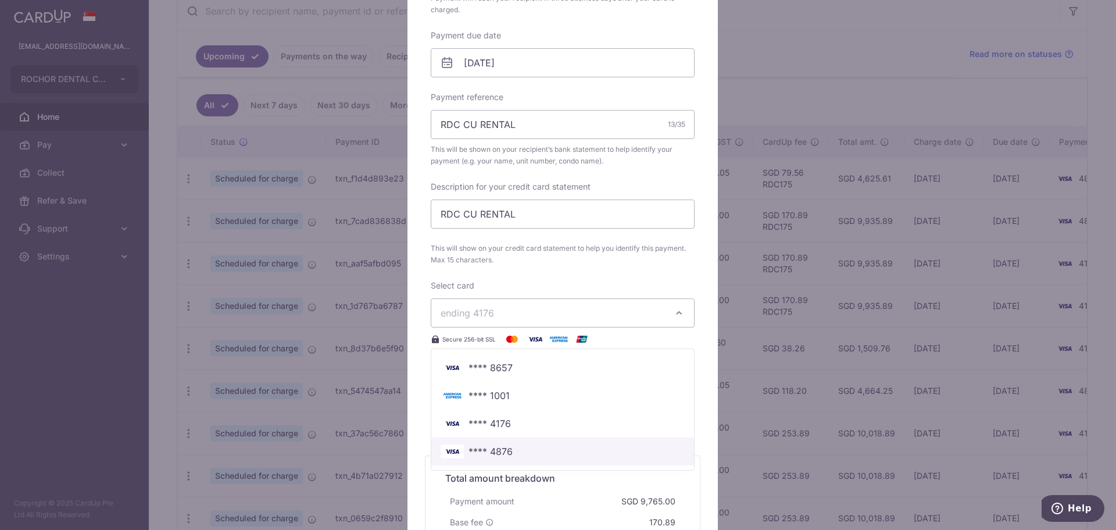
click at [495, 451] on span "**** 4876" at bounding box center [491, 451] width 44 height 14
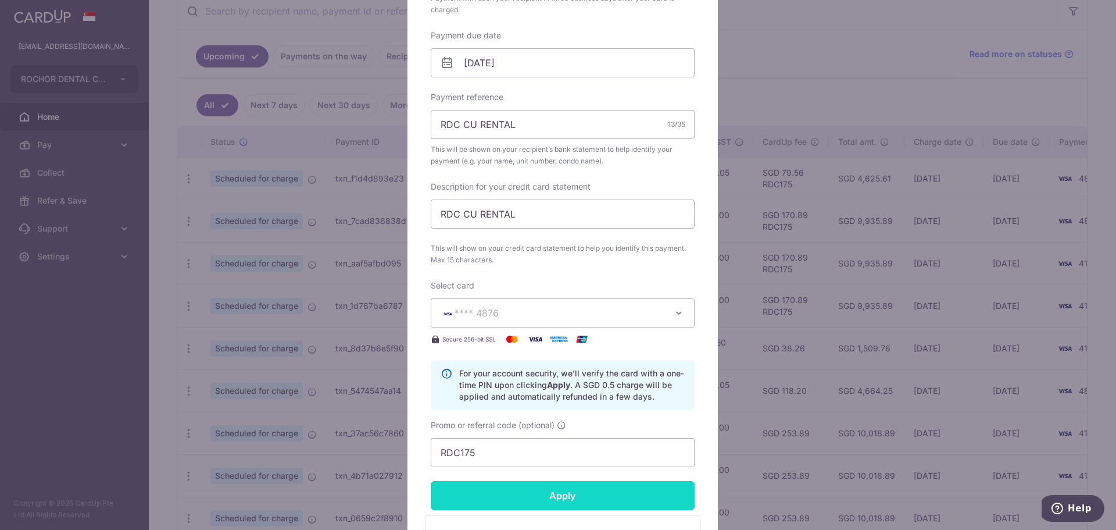
click at [551, 491] on input "Apply" at bounding box center [563, 495] width 264 height 29
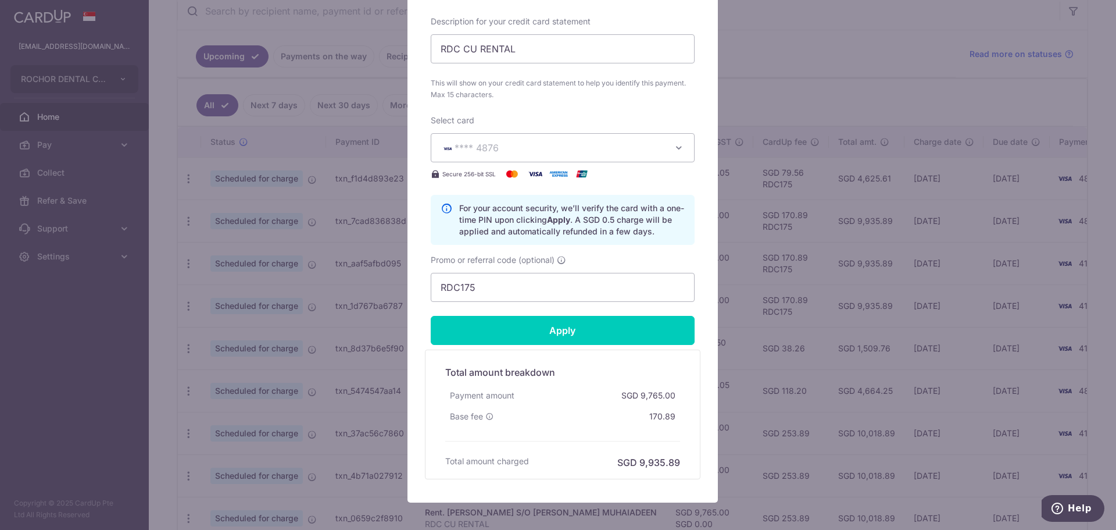
scroll to position [523, 0]
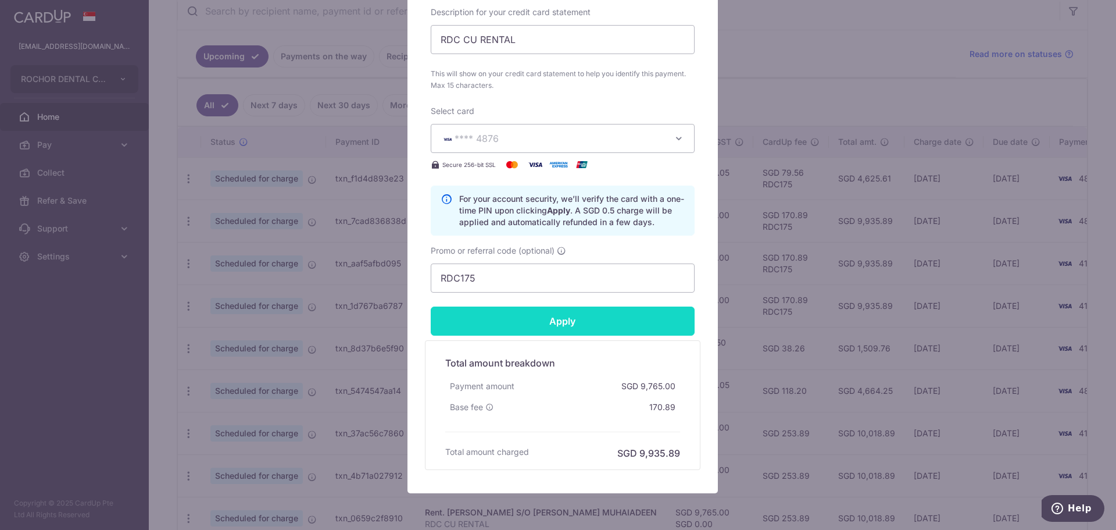
click at [559, 320] on body "rochordental@gmail.com ROCHOR DENTAL CLINIC PTE. LTD. Add new company ROCHOR DE…" at bounding box center [558, 265] width 1116 height 530
type input "Successfully Applied"
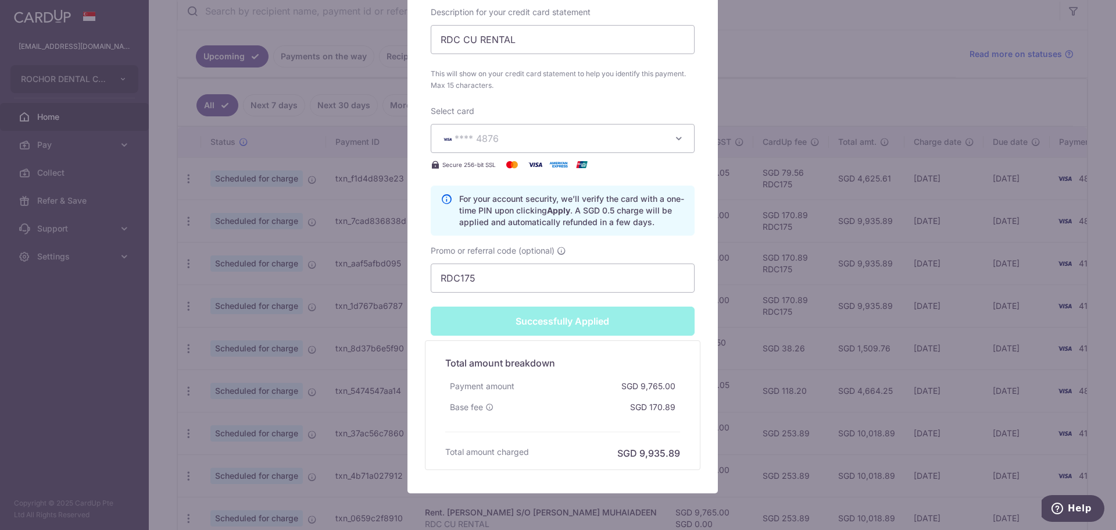
drag, startPoint x: 760, startPoint y: 70, endPoint x: 750, endPoint y: 87, distance: 19.5
click at [760, 72] on div "Edit payment By clicking apply, you will make changes to all payments to SHAHUL…" at bounding box center [558, 265] width 1116 height 530
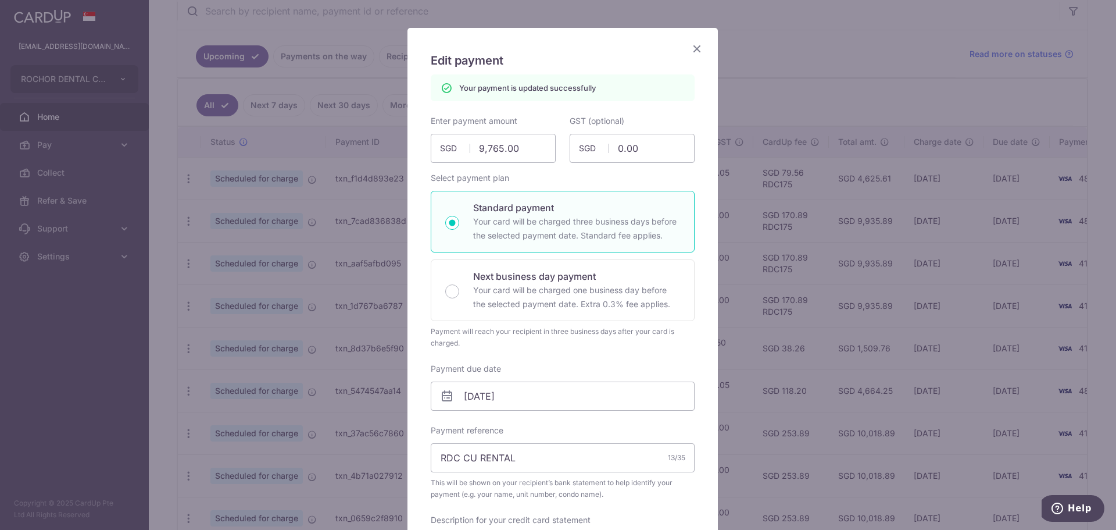
scroll to position [0, 0]
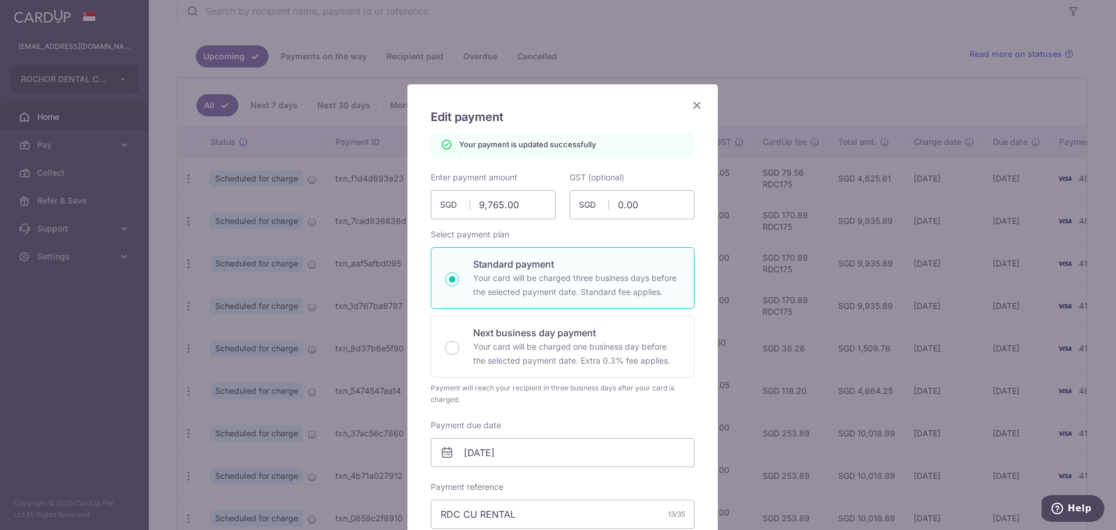
click at [692, 103] on icon "Close" at bounding box center [697, 105] width 14 height 15
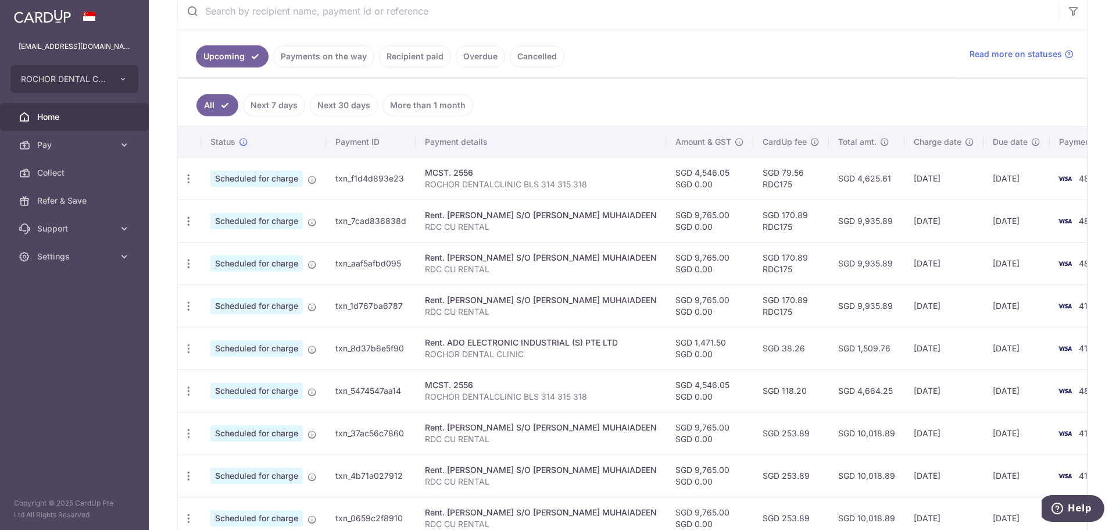
scroll to position [349, 0]
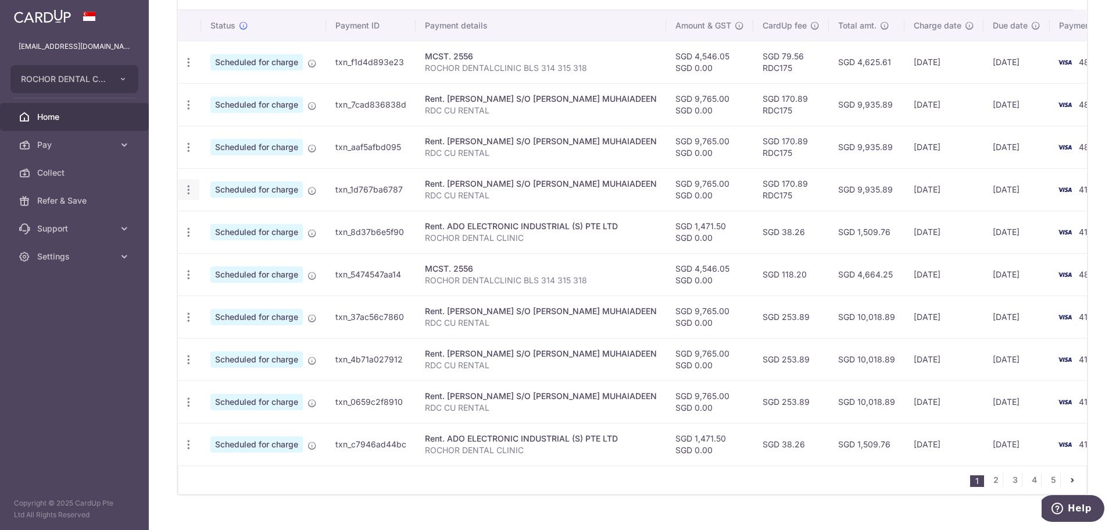
click at [188, 191] on icon "button" at bounding box center [189, 190] width 12 height 12
click at [240, 222] on span "Update payment" at bounding box center [250, 222] width 79 height 14
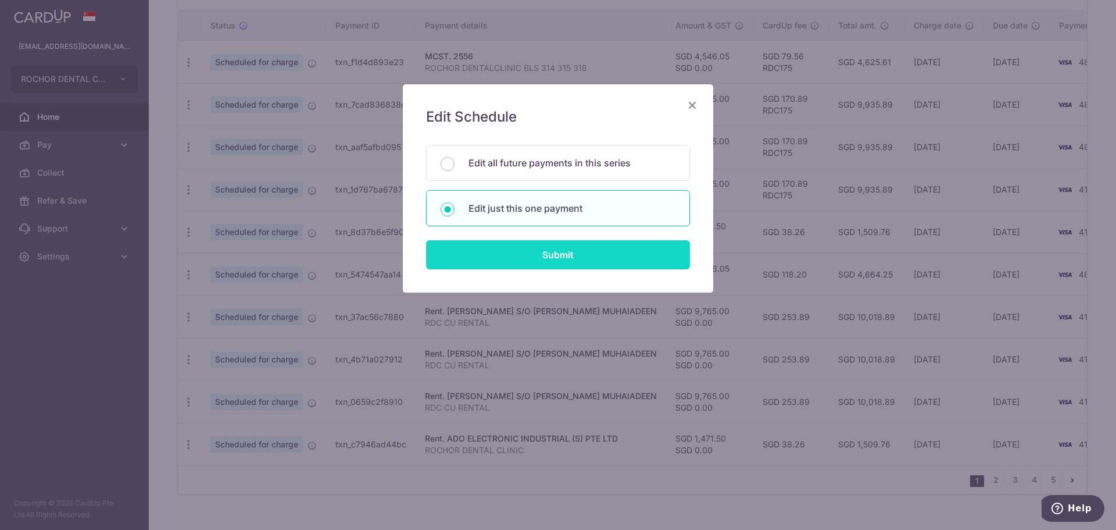
click at [546, 253] on input "Submit" at bounding box center [558, 254] width 264 height 29
radio input "true"
type input "9,765.00"
type input "0.00"
type input "[DATE]"
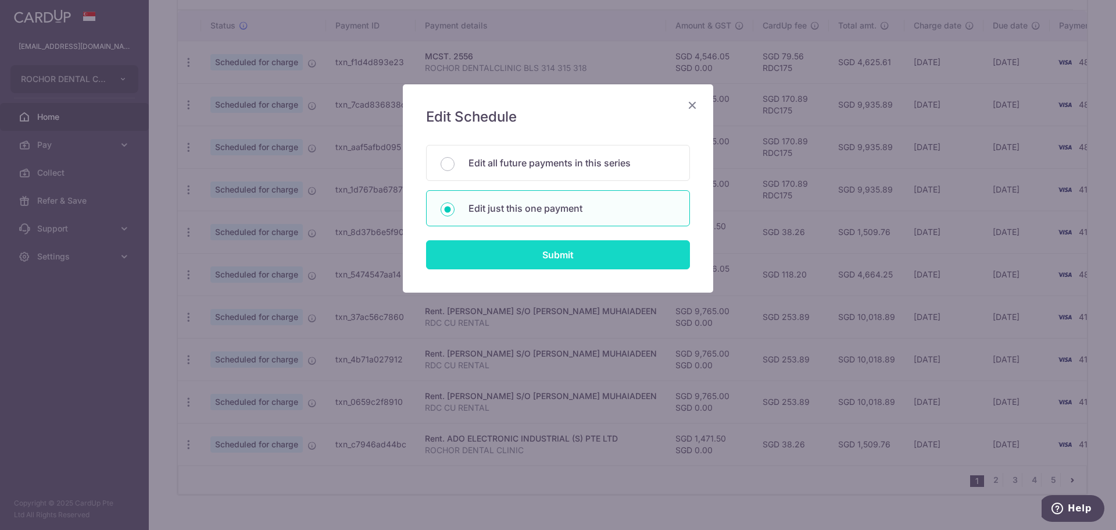
type input "RDC CU RENTAL"
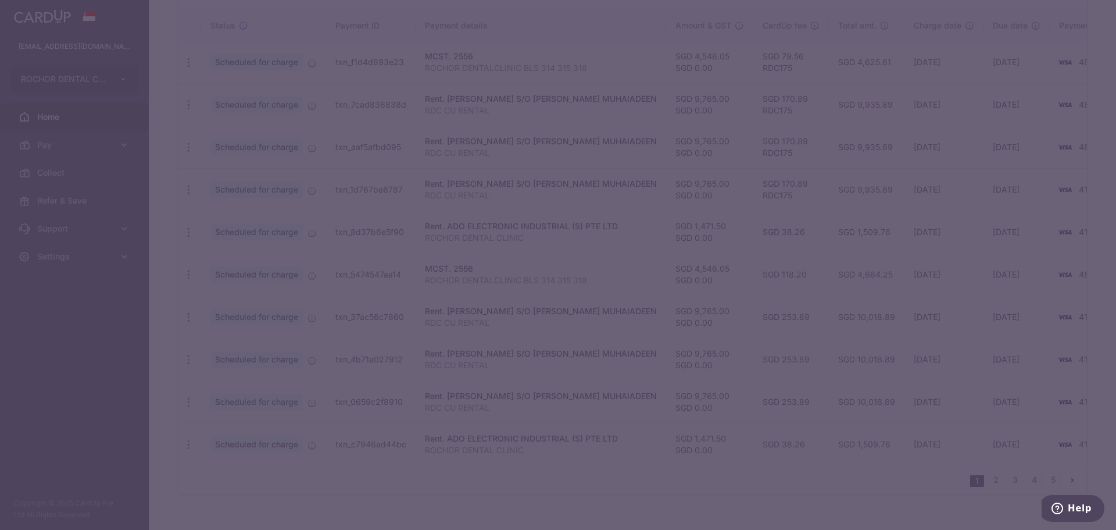
type input "RDC175"
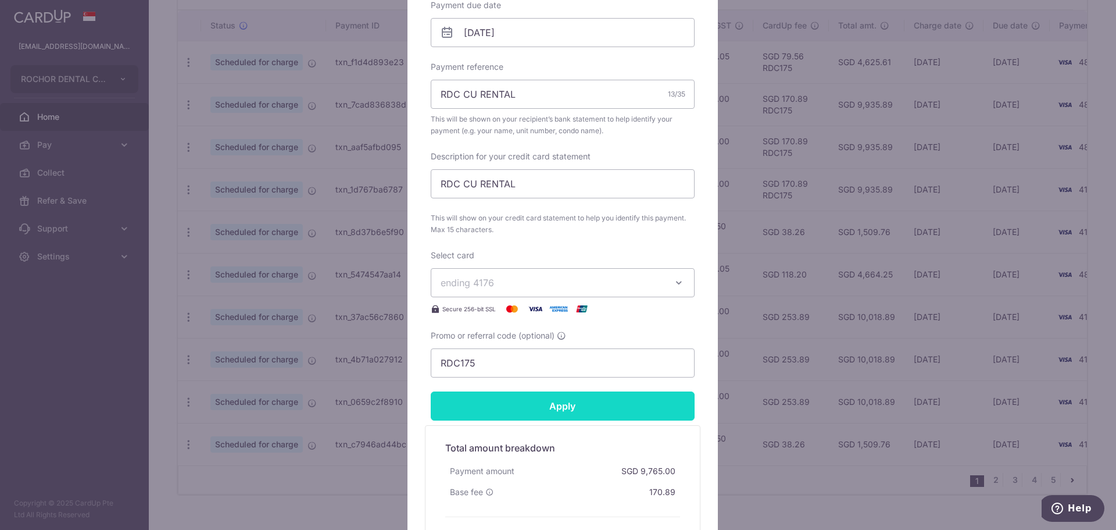
scroll to position [465, 0]
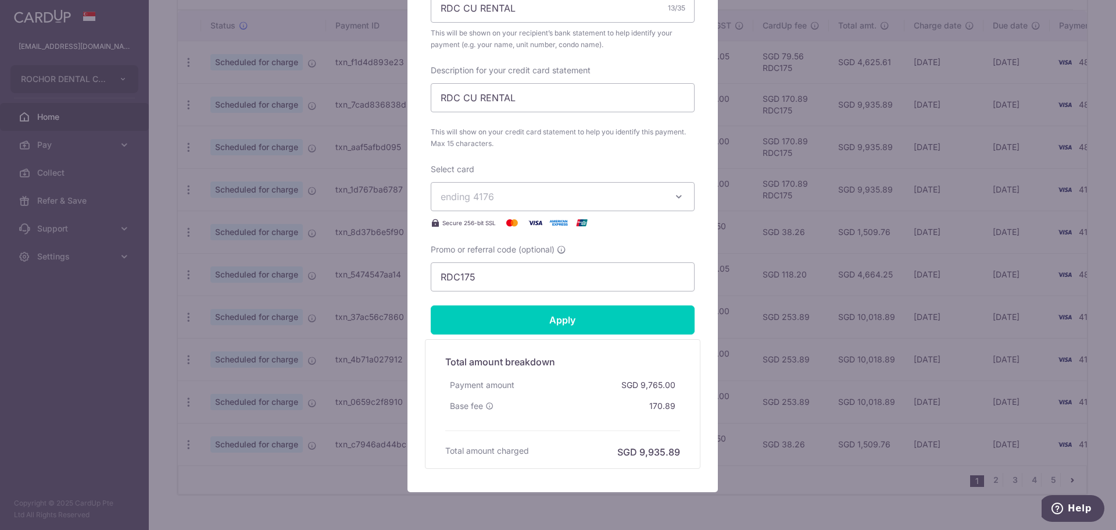
click at [676, 196] on icon "button" at bounding box center [679, 197] width 12 height 12
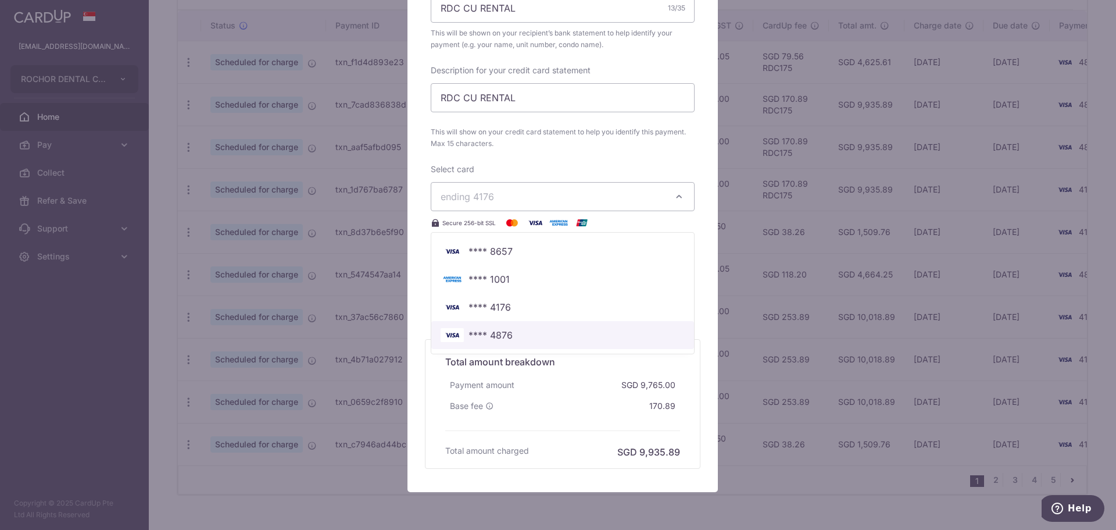
click at [510, 332] on span "**** 4876" at bounding box center [563, 335] width 244 height 14
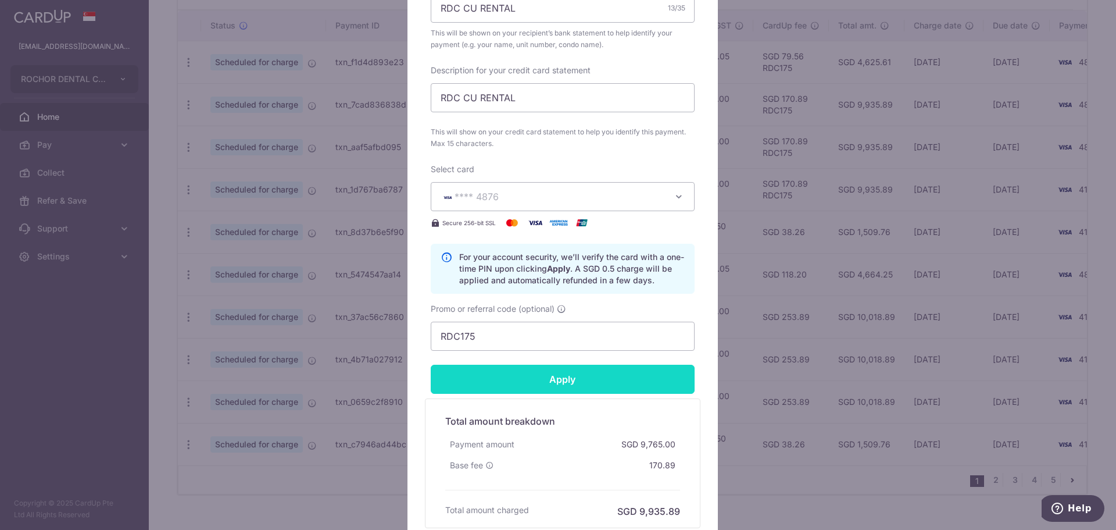
click at [558, 375] on input "Apply" at bounding box center [563, 379] width 264 height 29
type input "Successfully Applied"
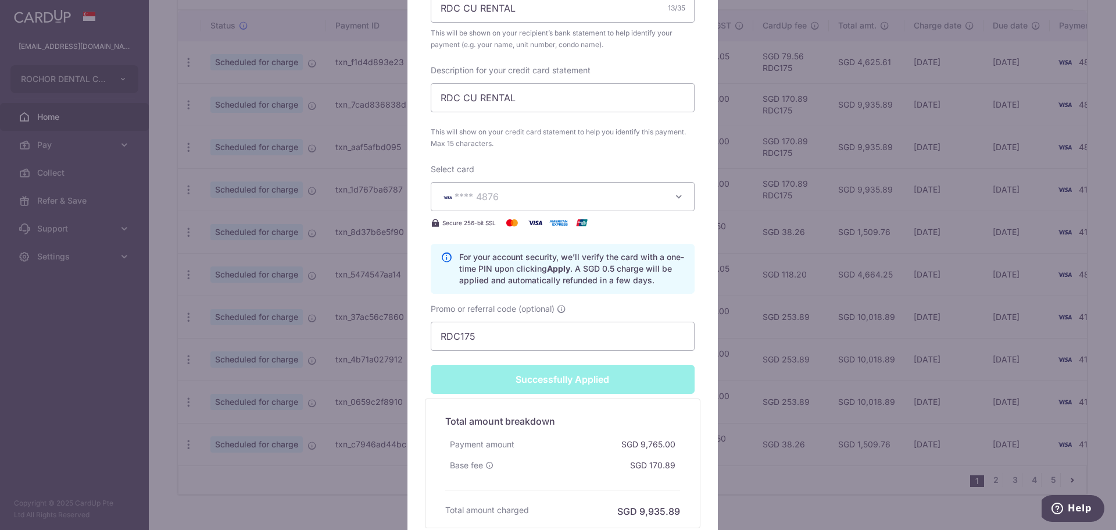
click at [562, 378] on div "Successfully Applied" at bounding box center [563, 379] width 278 height 29
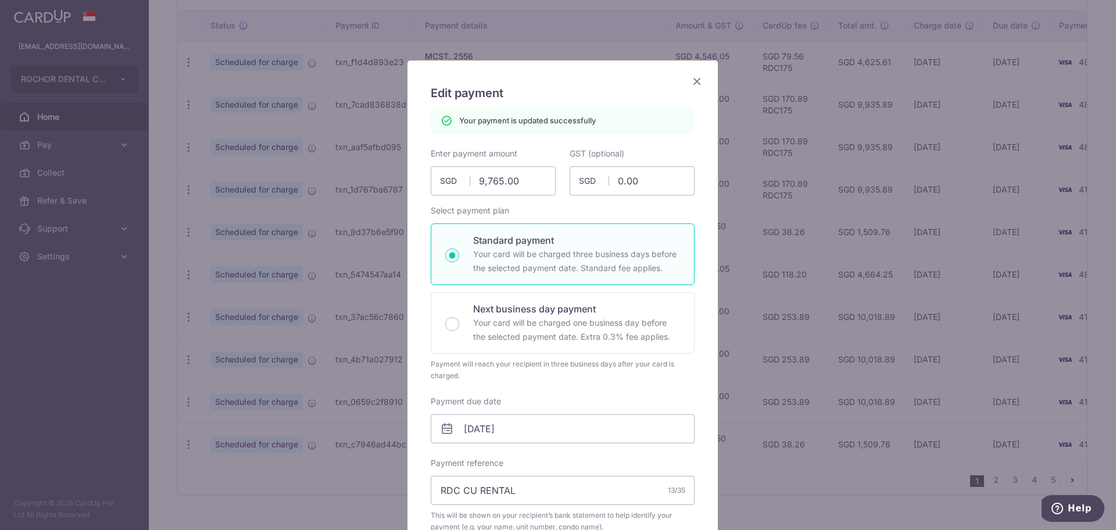
scroll to position [0, 0]
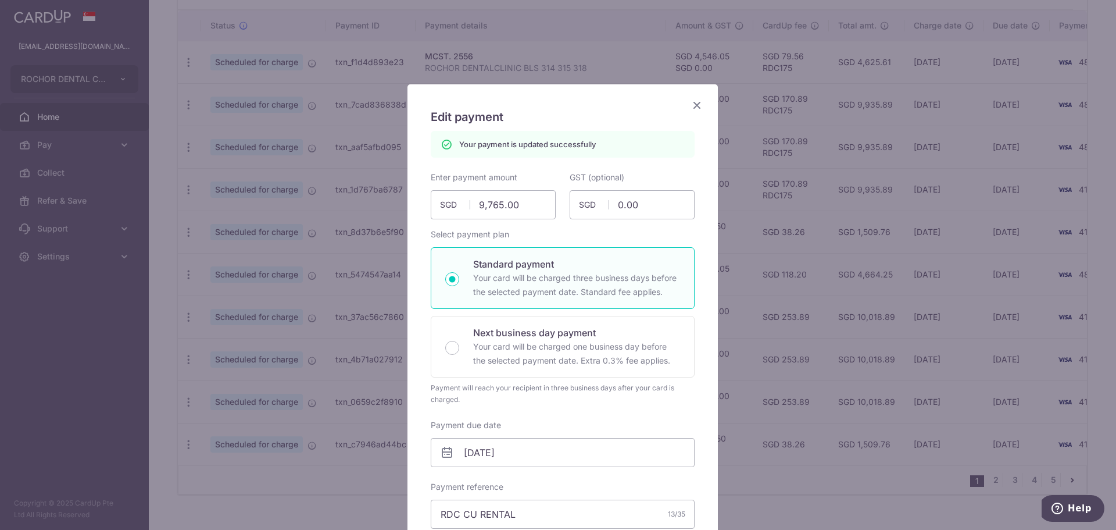
click at [692, 102] on icon "Close" at bounding box center [697, 105] width 14 height 15
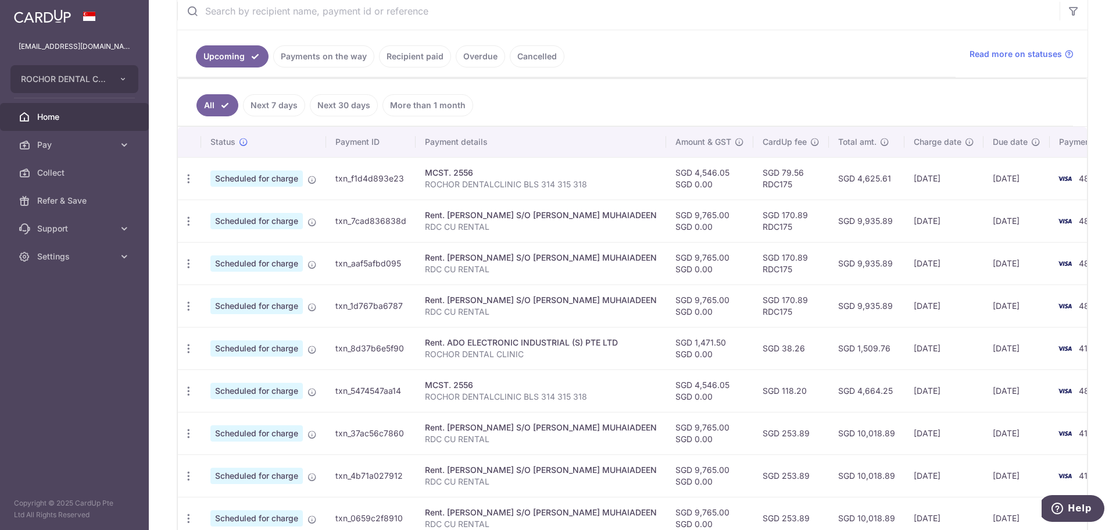
scroll to position [375, 0]
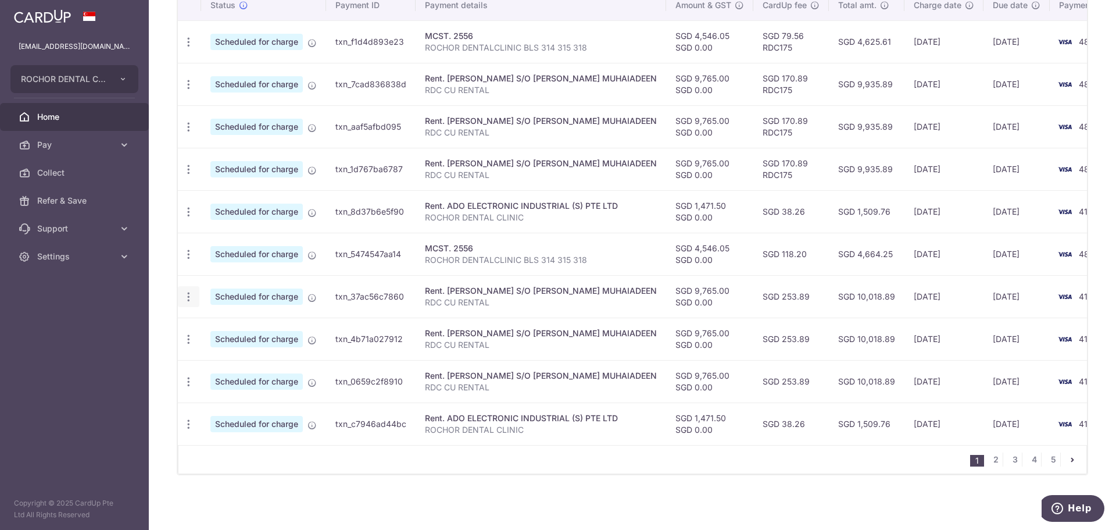
click at [191, 291] on icon "button" at bounding box center [189, 297] width 12 height 12
click at [226, 321] on span "Update payment" at bounding box center [250, 328] width 79 height 14
radio input "true"
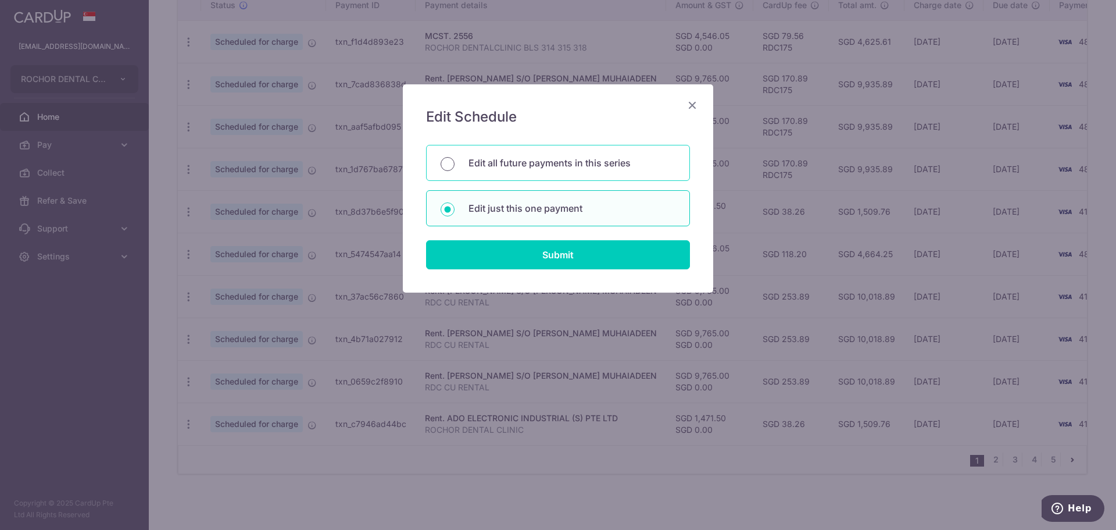
click at [450, 160] on input "Edit all future payments in this series" at bounding box center [448, 164] width 14 height 14
radio input "true"
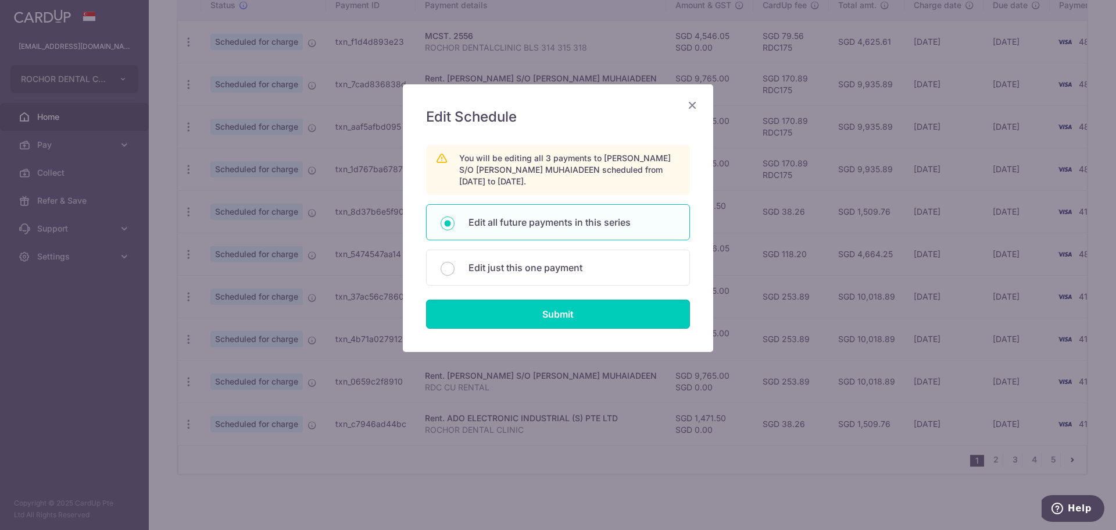
drag, startPoint x: 547, startPoint y: 312, endPoint x: 525, endPoint y: 311, distance: 22.1
click at [548, 312] on input "Submit" at bounding box center [558, 313] width 264 height 29
radio input "true"
type input "9,765.00"
type input "0.00"
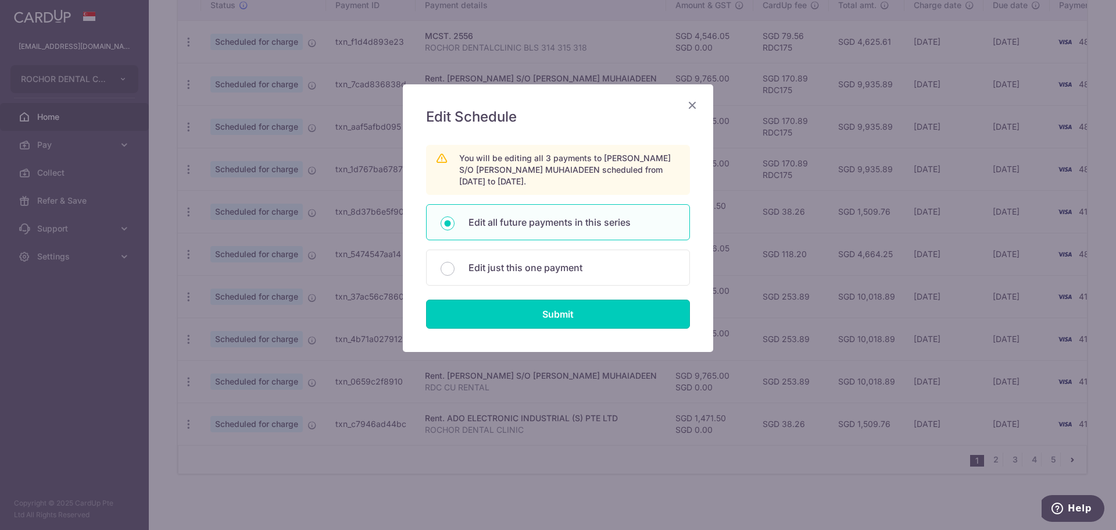
type input "RDC CU RENTAL"
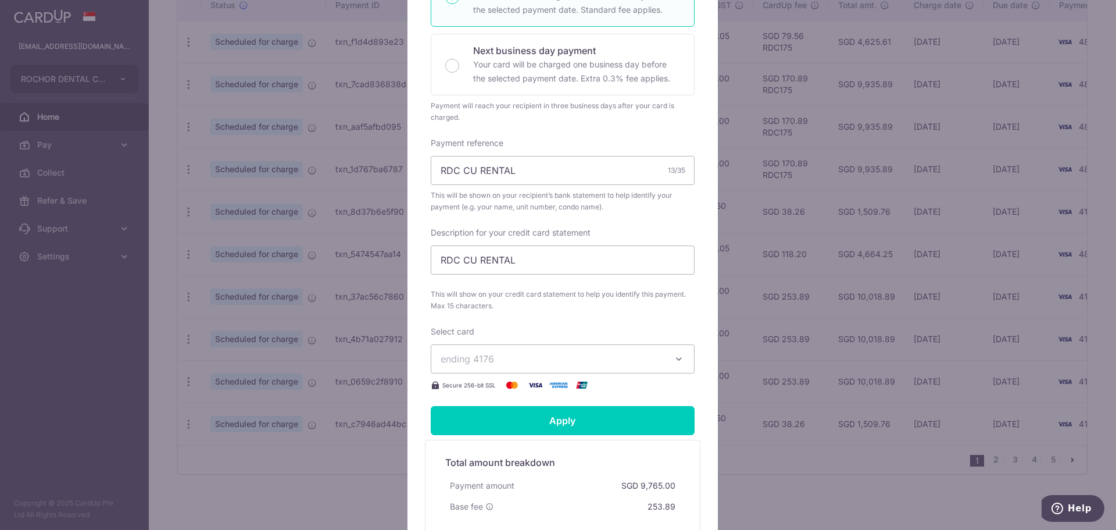
scroll to position [291, 0]
click at [676, 358] on icon "button" at bounding box center [679, 358] width 12 height 12
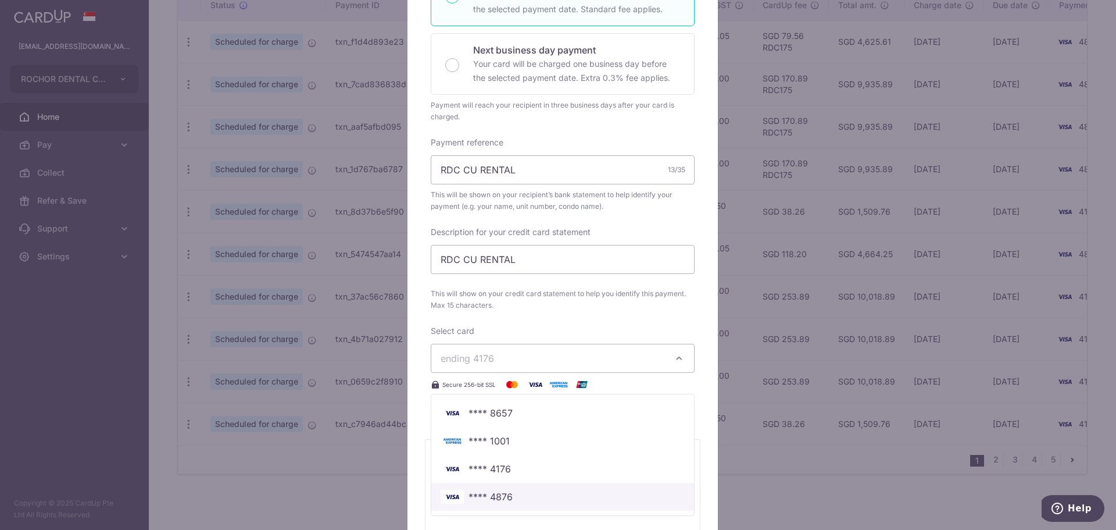
click at [519, 492] on span "**** 4876" at bounding box center [563, 496] width 244 height 14
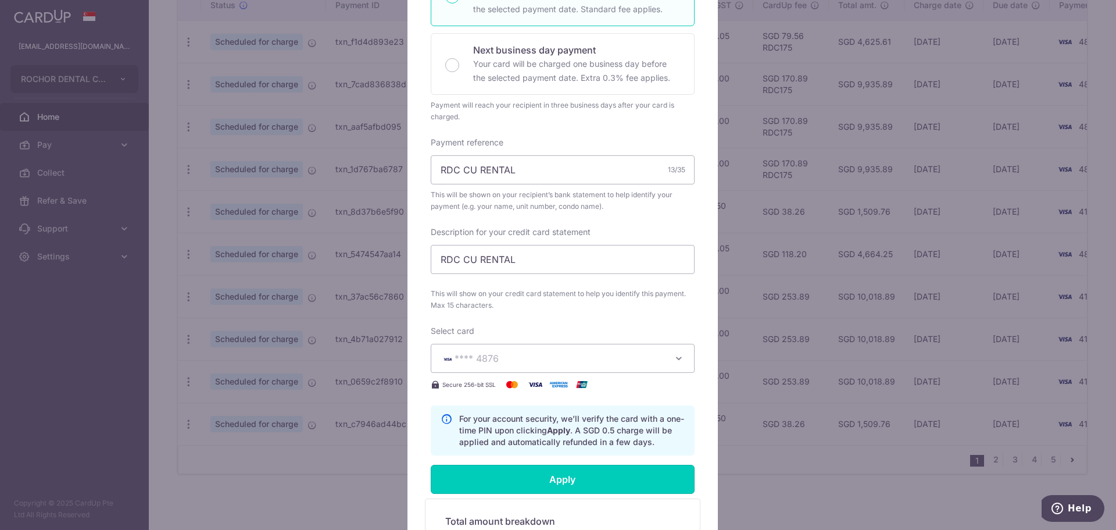
click at [558, 474] on input "Apply" at bounding box center [563, 478] width 264 height 29
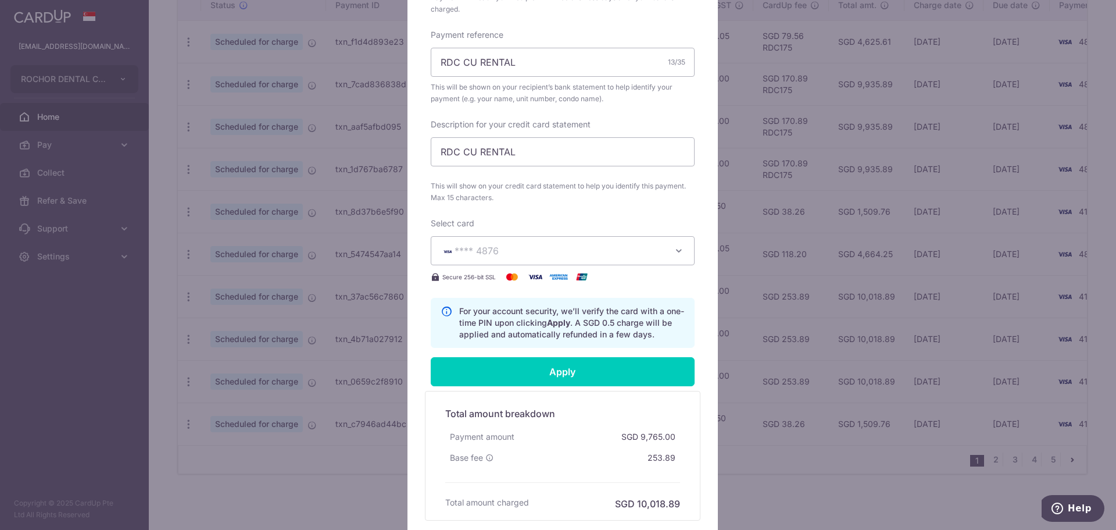
scroll to position [407, 0]
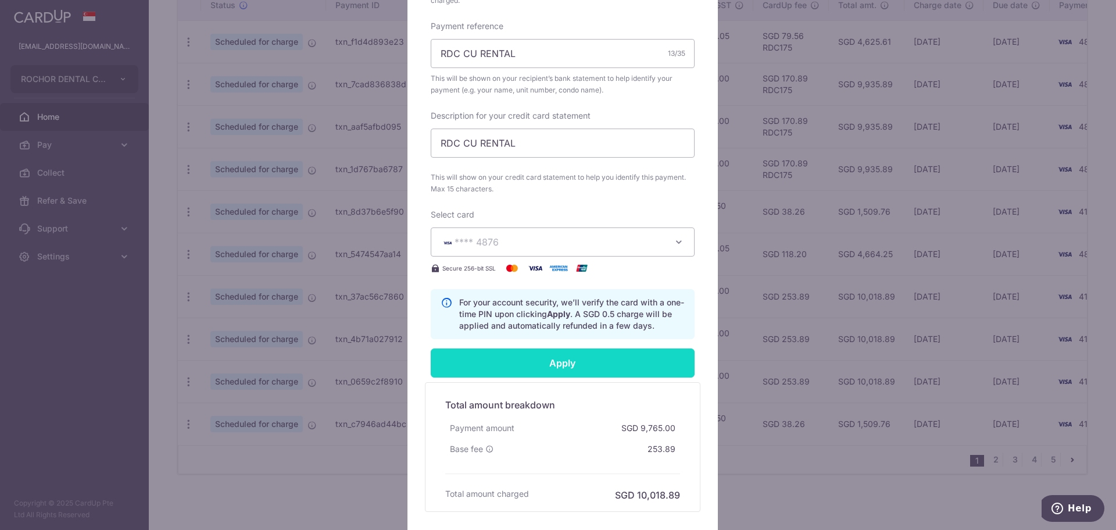
click at [553, 367] on input "Apply" at bounding box center [563, 362] width 264 height 29
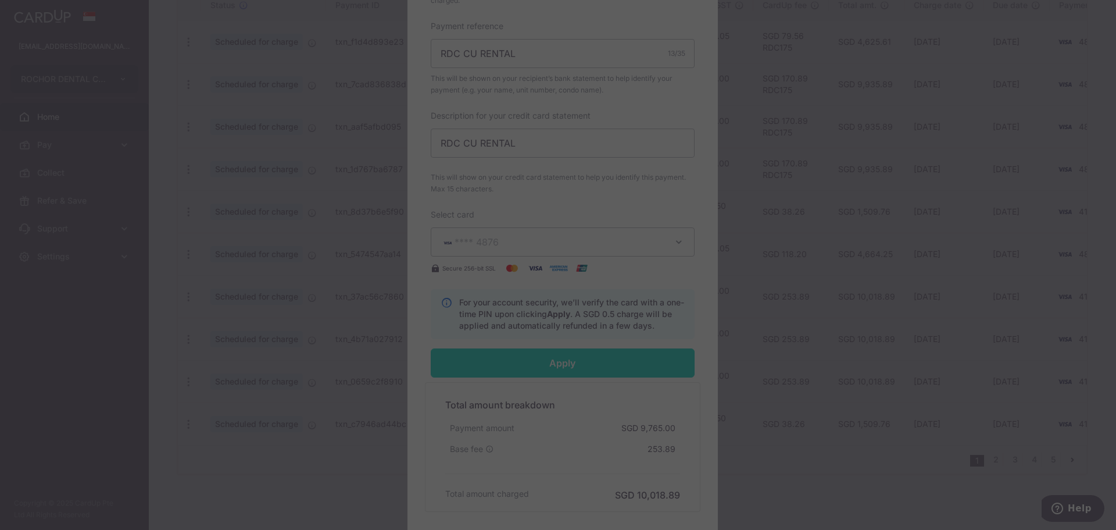
type input "Successfully Applied"
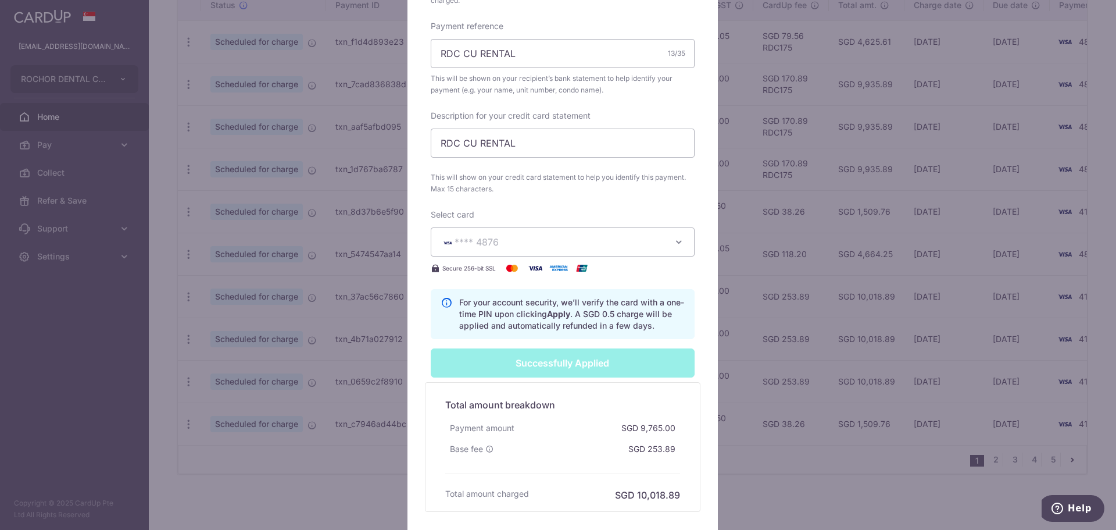
click at [783, 487] on div "Edit payment By clicking apply, you will make changes to all 3 payments to SHAH…" at bounding box center [558, 265] width 1116 height 530
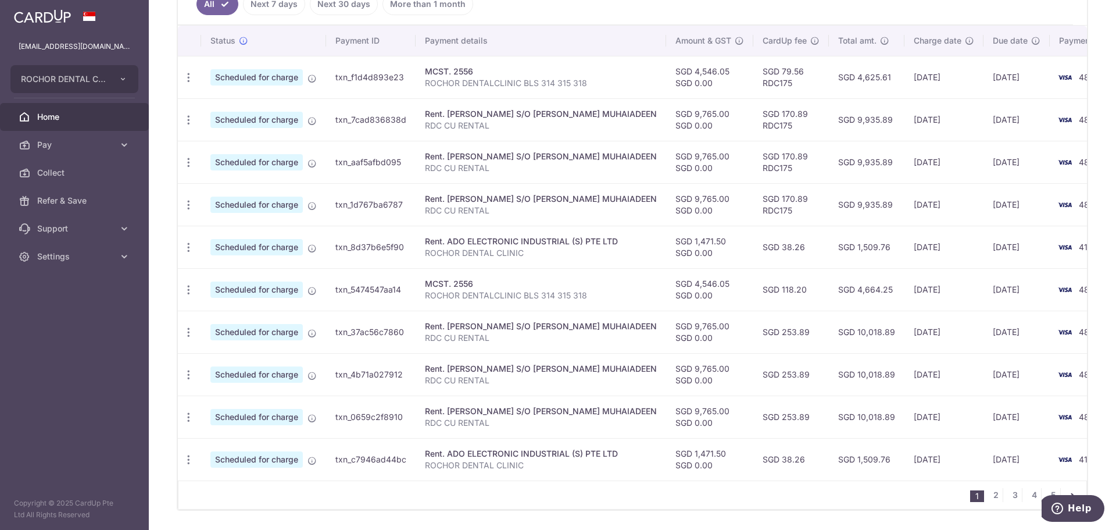
scroll to position [375, 0]
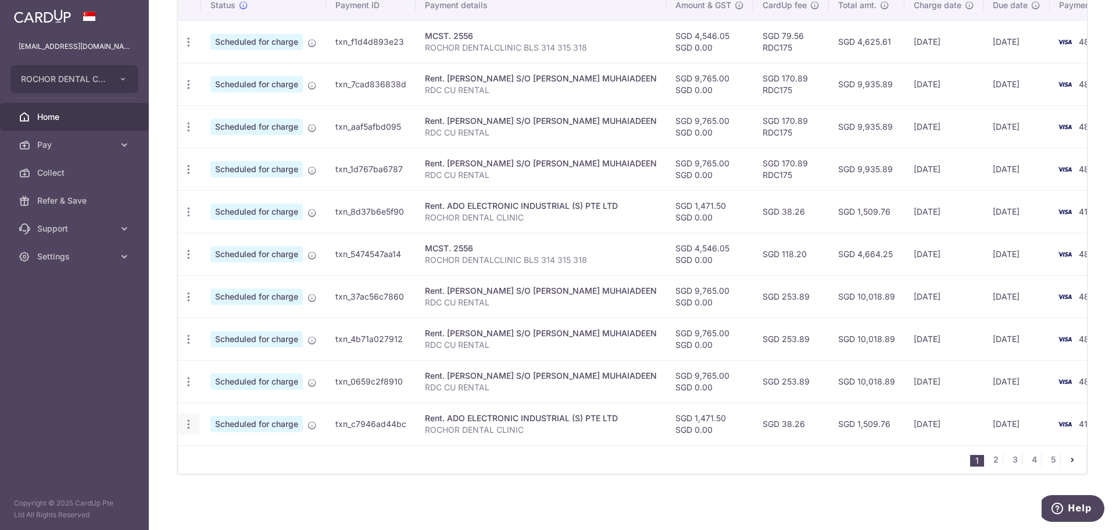
click at [191, 420] on icon "button" at bounding box center [189, 424] width 12 height 12
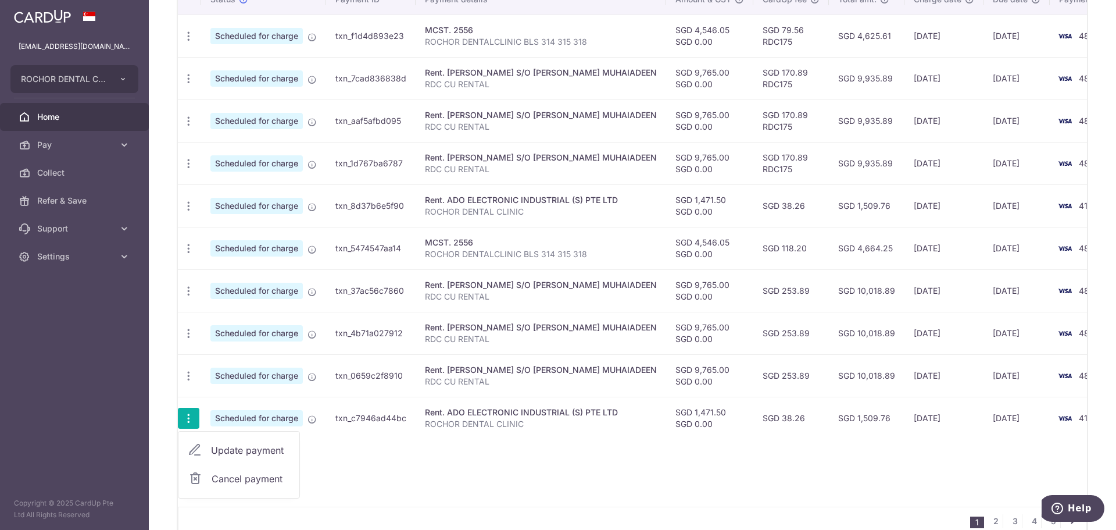
click at [228, 452] on span "Update payment" at bounding box center [250, 450] width 79 height 14
radio input "true"
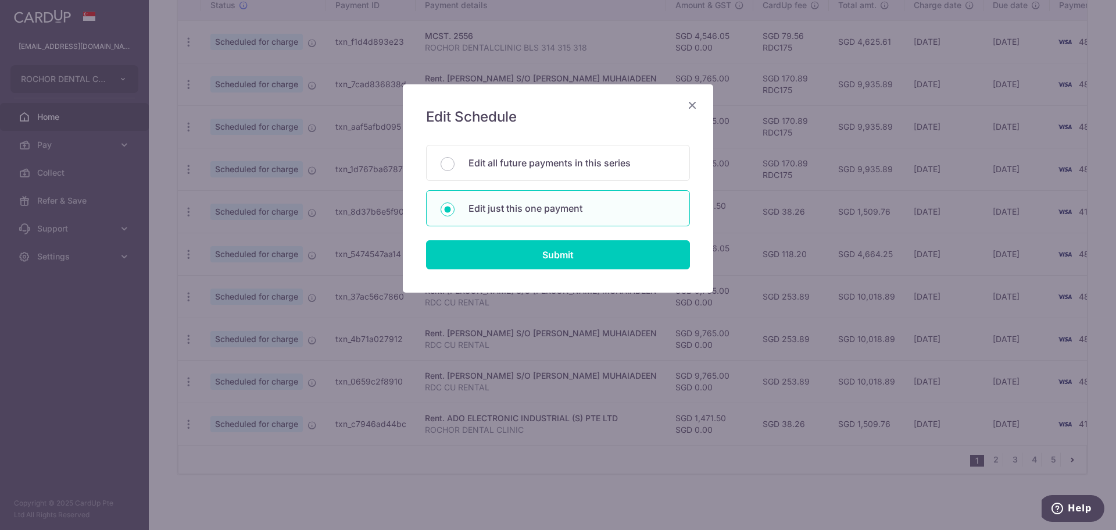
click at [449, 163] on input "Edit all future payments in this series" at bounding box center [448, 164] width 14 height 14
radio input "true"
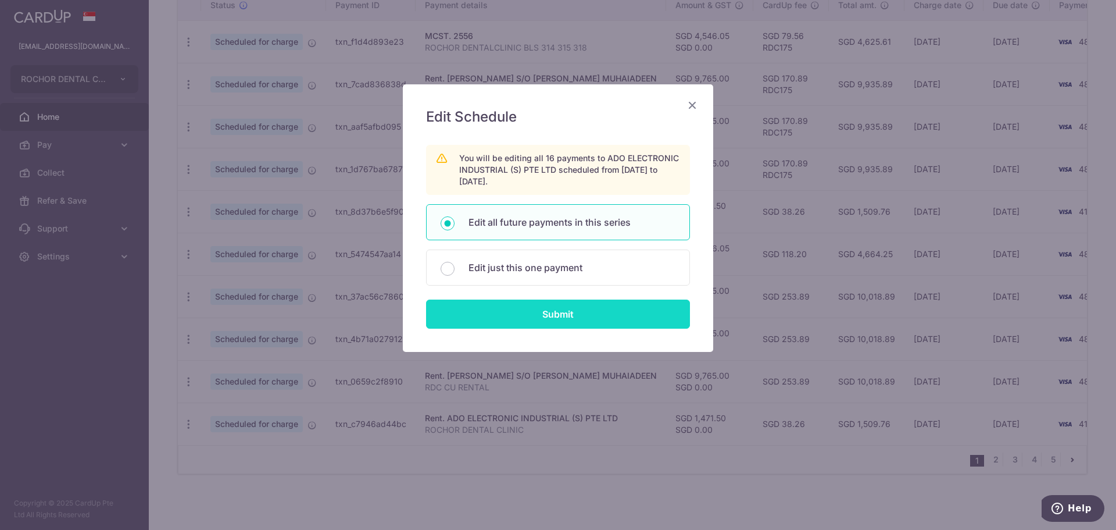
click at [553, 309] on input "Submit" at bounding box center [558, 313] width 264 height 29
radio input "true"
type input "1,471.50"
type input "0.00"
type input "ROCHOR DENTAL CLINIC"
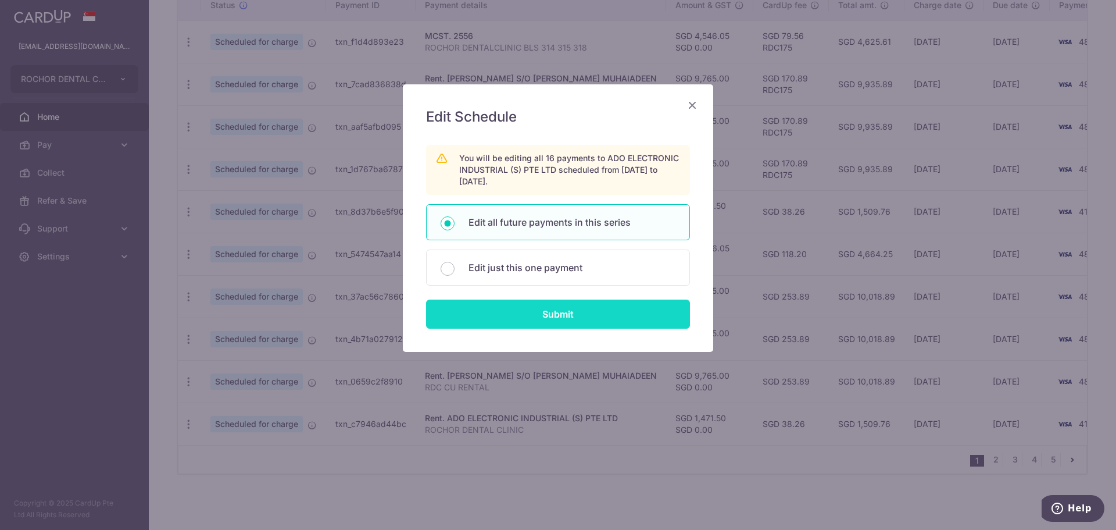
type input "RDC CU ADO"
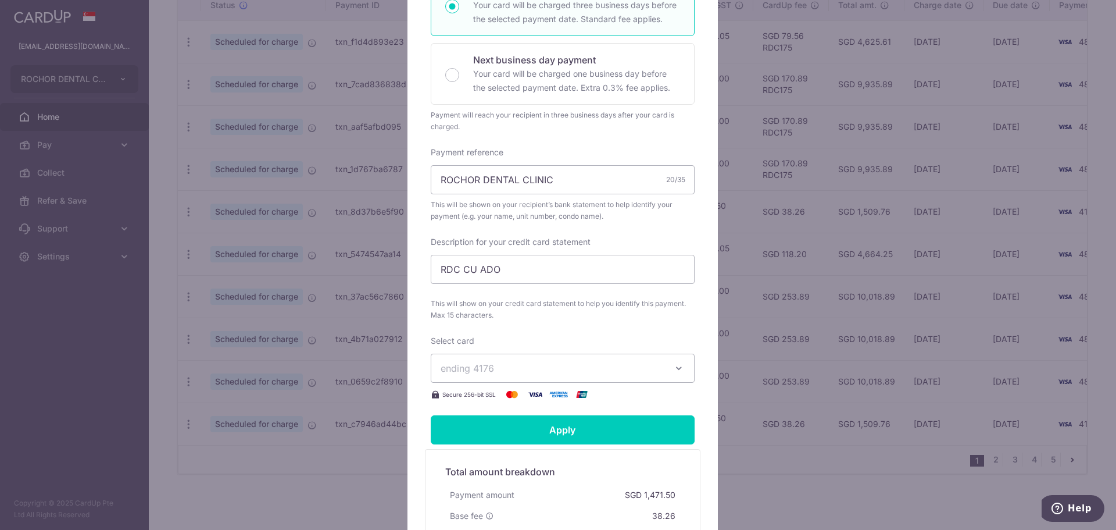
scroll to position [349, 0]
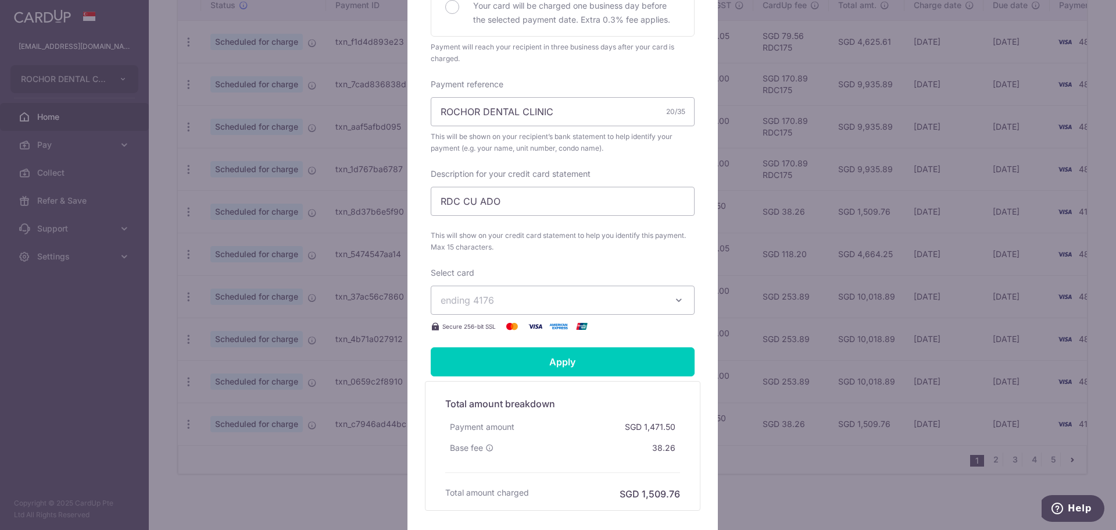
click at [675, 299] on icon "button" at bounding box center [679, 300] width 12 height 12
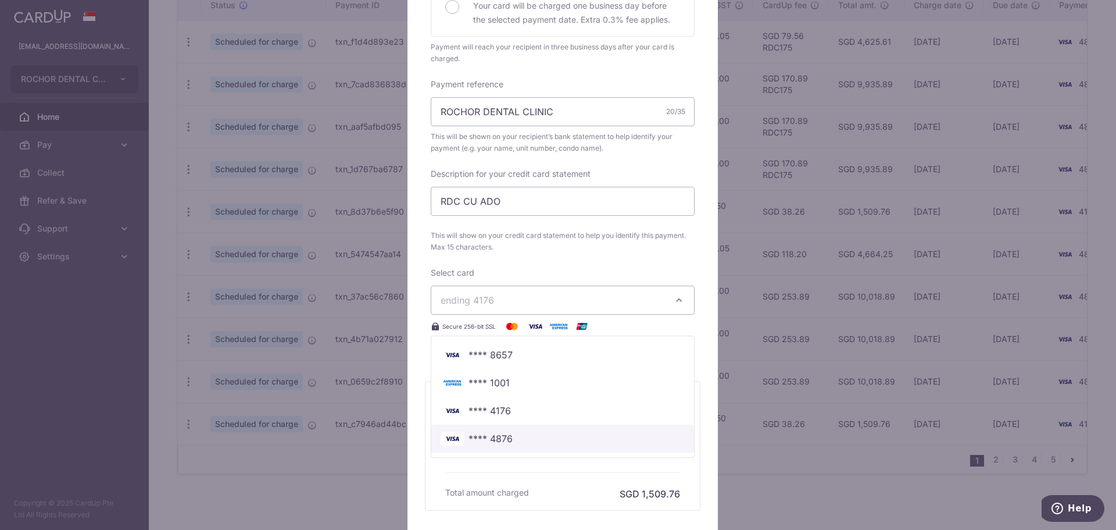
click at [523, 437] on span "**** 4876" at bounding box center [563, 438] width 244 height 14
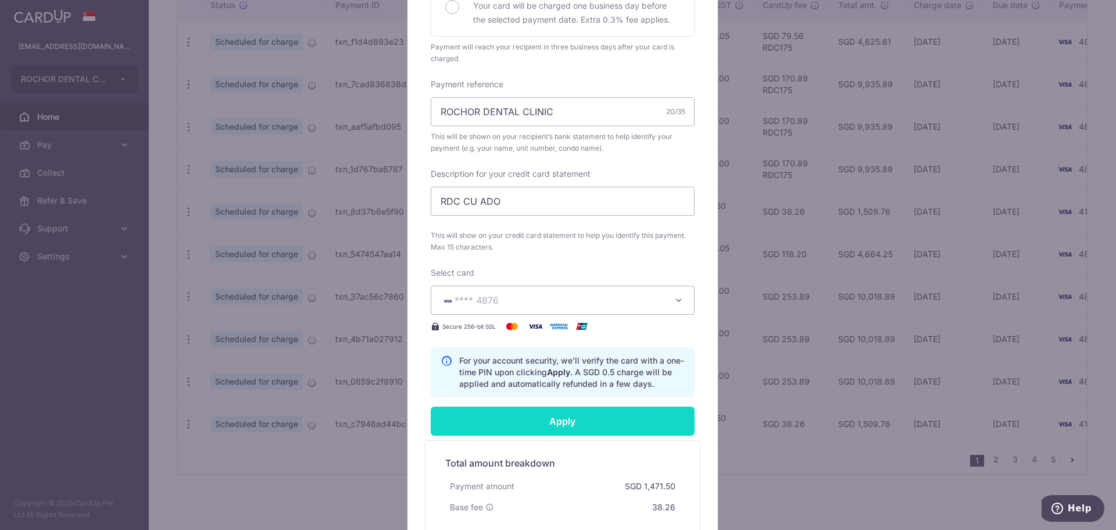
click at [566, 423] on input "Apply" at bounding box center [563, 420] width 264 height 29
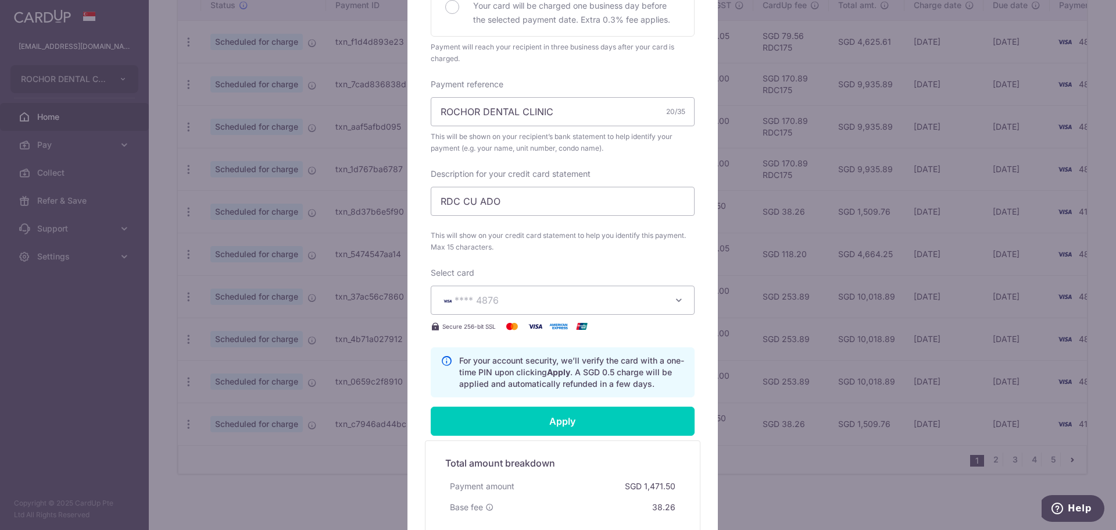
type input "Successfully Applied"
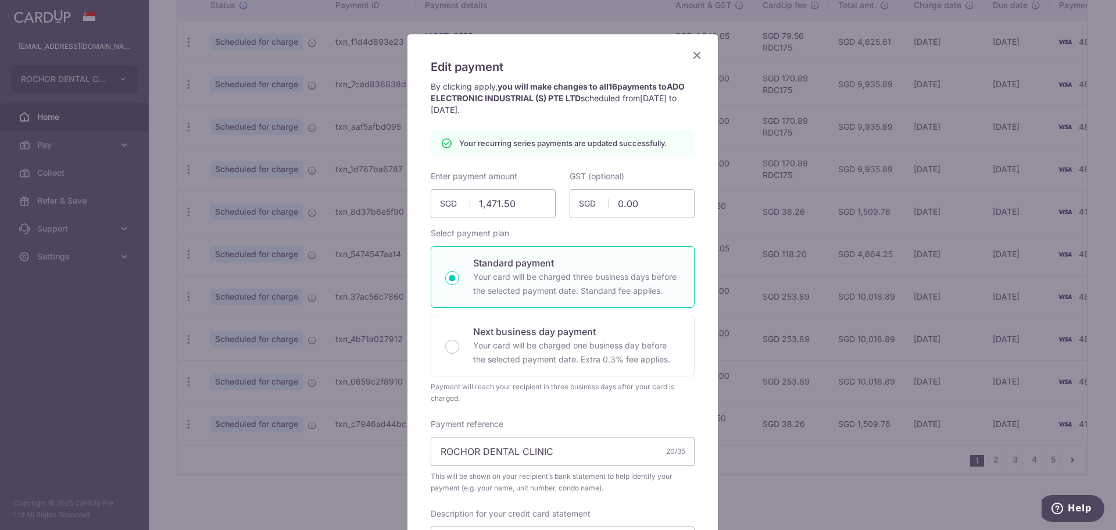
scroll to position [0, 0]
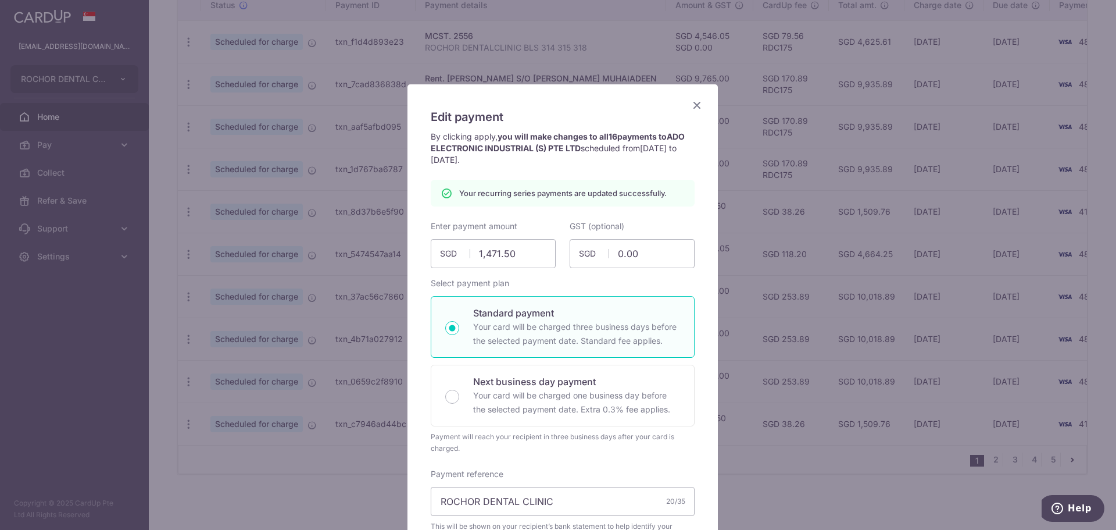
click at [695, 105] on icon "Close" at bounding box center [697, 105] width 14 height 15
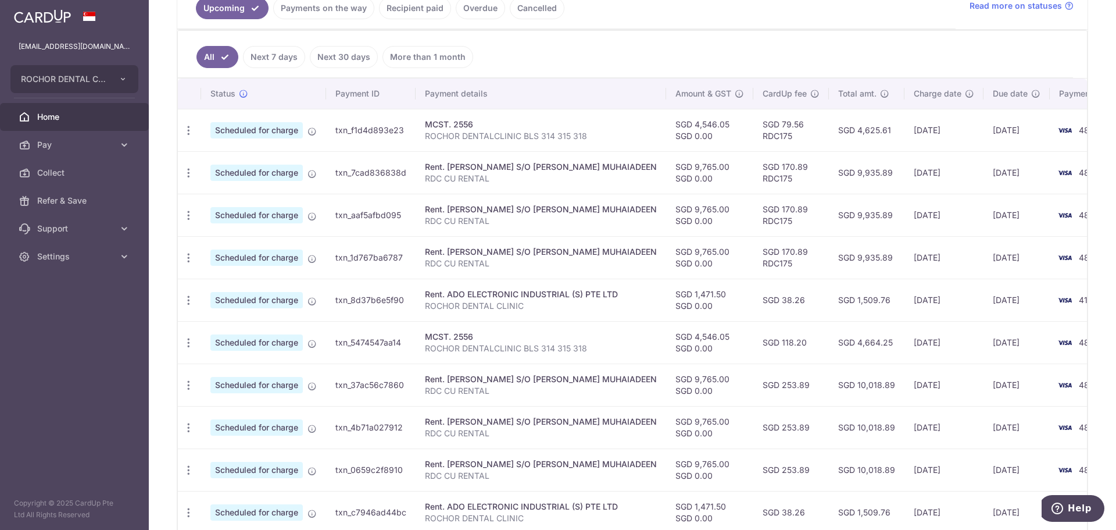
scroll to position [375, 0]
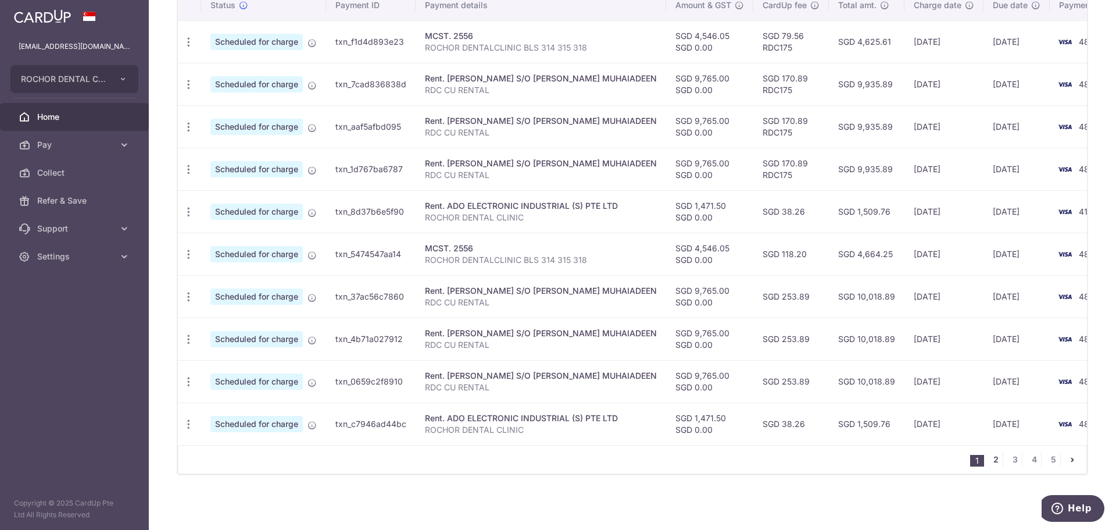
click at [992, 459] on link "2" at bounding box center [996, 459] width 14 height 14
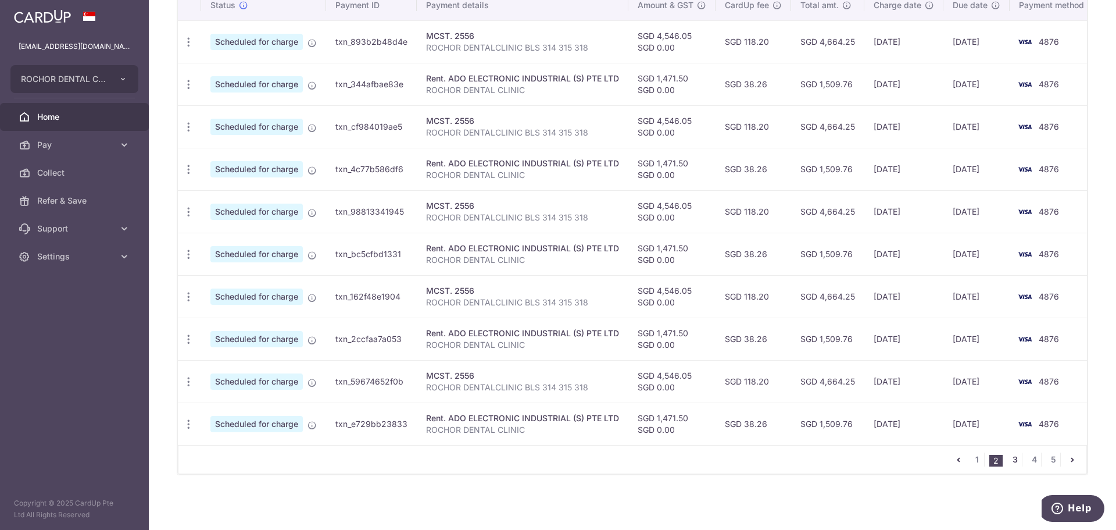
click at [1009, 459] on link "3" at bounding box center [1015, 459] width 14 height 14
drag, startPoint x: 1028, startPoint y: 459, endPoint x: 1057, endPoint y: 451, distance: 29.5
click at [1030, 458] on link "4" at bounding box center [1034, 459] width 14 height 14
click at [1048, 460] on link "5" at bounding box center [1053, 459] width 14 height 14
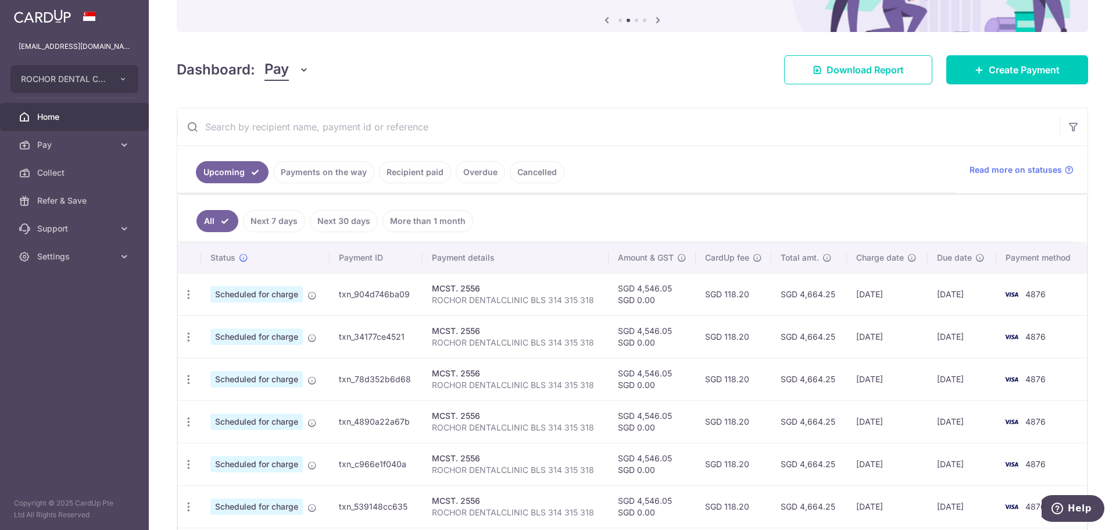
scroll to position [110, 0]
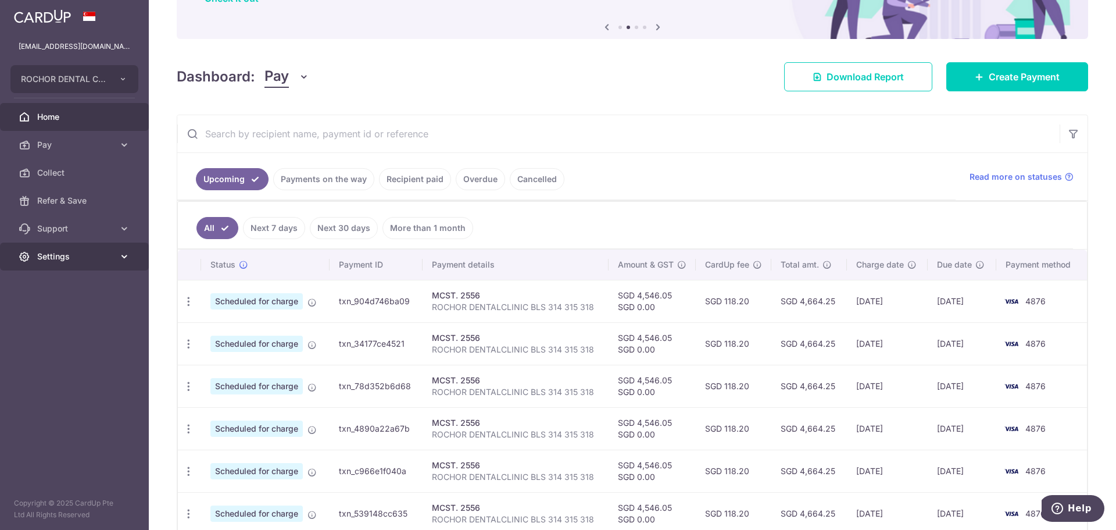
click at [124, 256] on icon at bounding box center [125, 257] width 12 height 12
click at [58, 309] on span "Logout" at bounding box center [75, 312] width 77 height 12
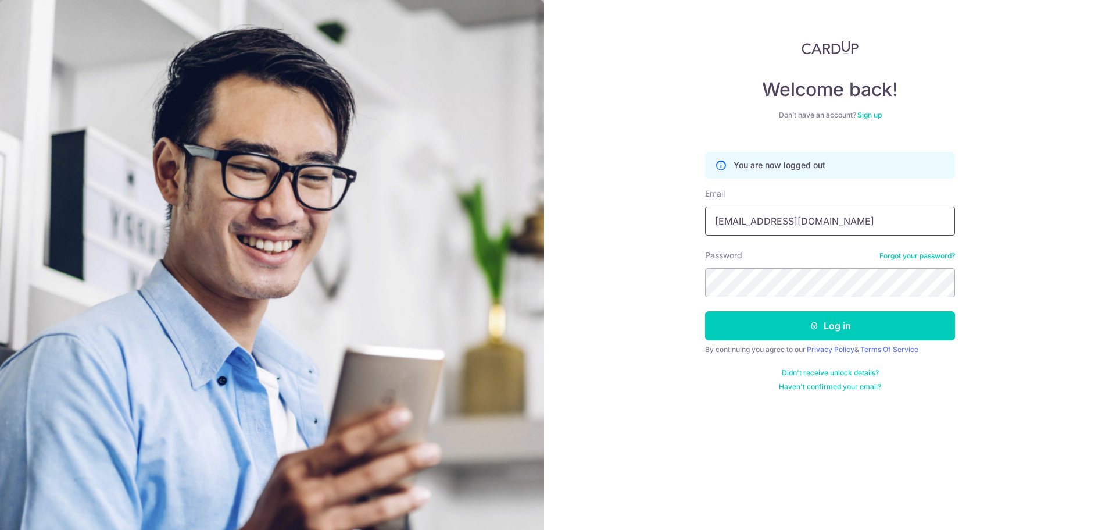
click at [820, 223] on input "rochordental@gmail.com" at bounding box center [830, 220] width 250 height 29
type input "[EMAIL_ADDRESS][DOMAIN_NAME]"
click at [832, 324] on button "Log in" at bounding box center [830, 325] width 250 height 29
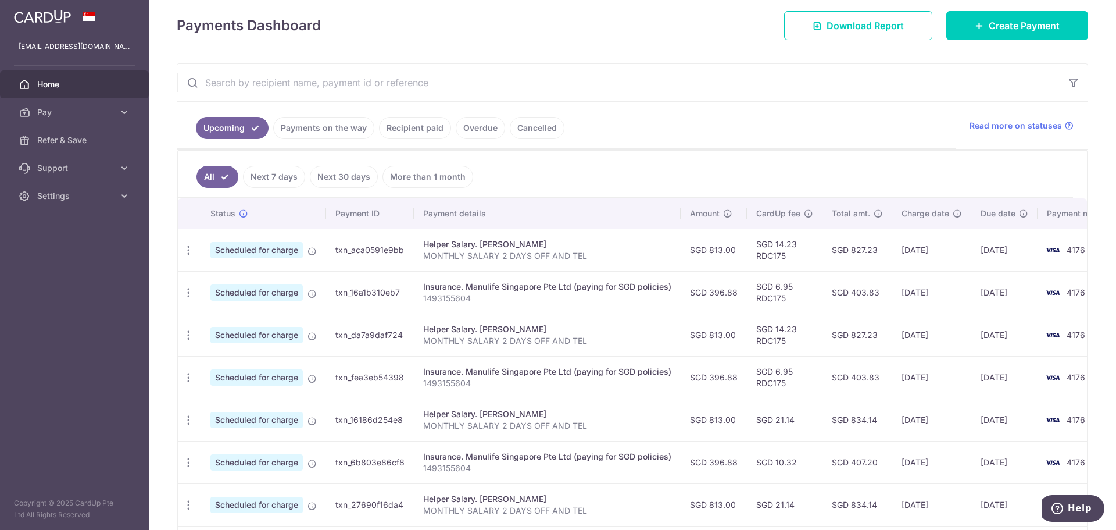
scroll to position [174, 0]
